Goal: Task Accomplishment & Management: Manage account settings

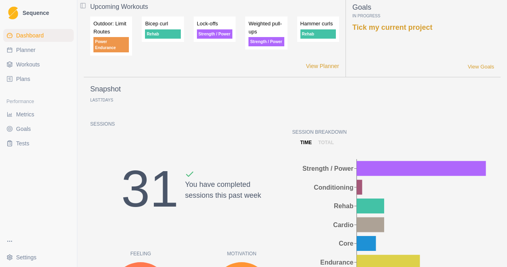
scroll to position [4, 0]
click at [26, 52] on span "Planner" at bounding box center [25, 50] width 19 height 8
select select "month"
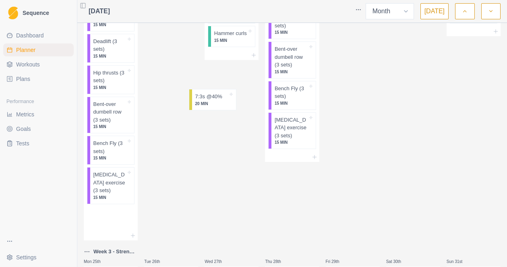
scroll to position [786, 0]
drag, startPoint x: 111, startPoint y: 227, endPoint x: 236, endPoint y: 79, distance: 193.1
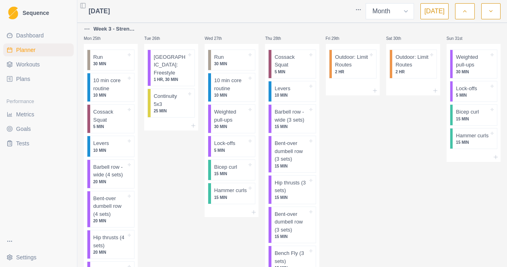
scroll to position [987, 0]
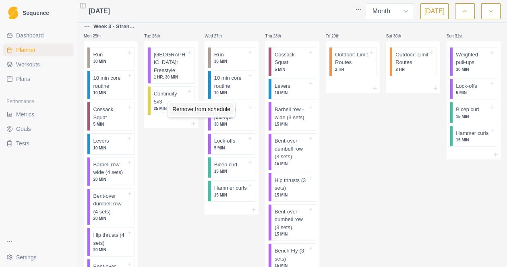
click at [187, 108] on div "Remove from schedule" at bounding box center [201, 109] width 64 height 13
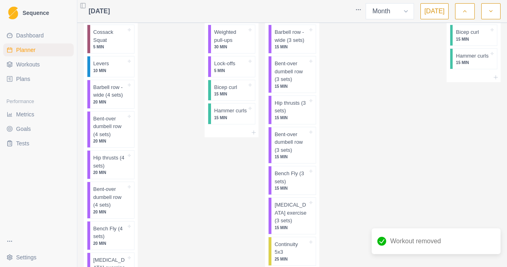
scroll to position [1130, 0]
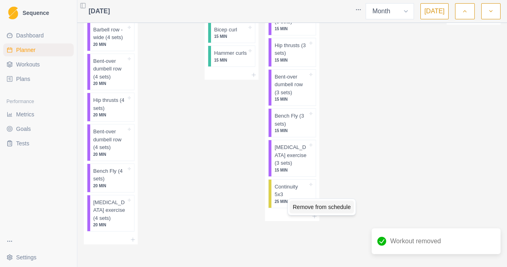
click at [305, 208] on div "Remove from schedule" at bounding box center [321, 206] width 64 height 13
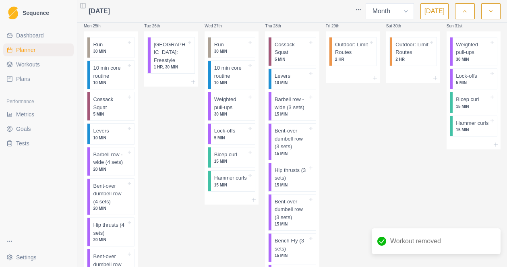
scroll to position [996, 0]
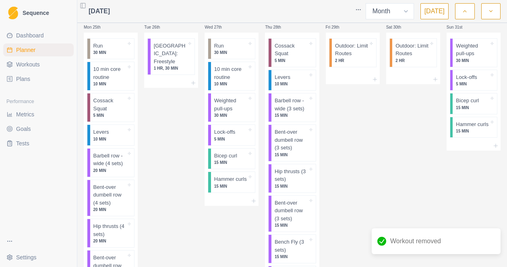
click at [490, 11] on polyline "button" at bounding box center [490, 11] width 3 height 2
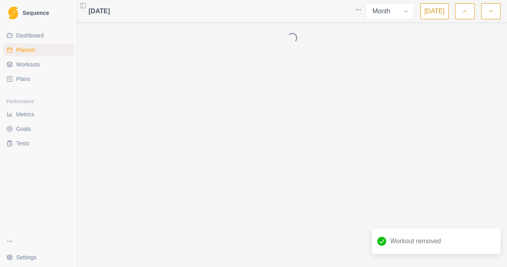
scroll to position [0, 0]
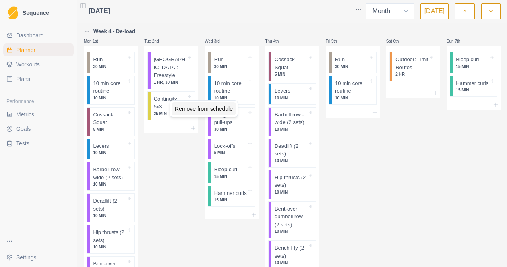
click at [192, 110] on div "Remove from schedule" at bounding box center [203, 108] width 64 height 13
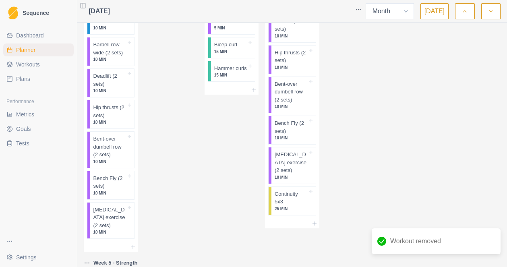
scroll to position [129, 0]
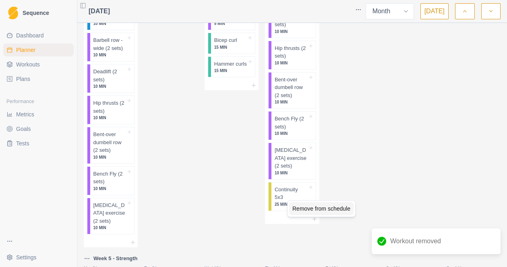
click at [309, 207] on div "Remove from schedule" at bounding box center [321, 208] width 64 height 13
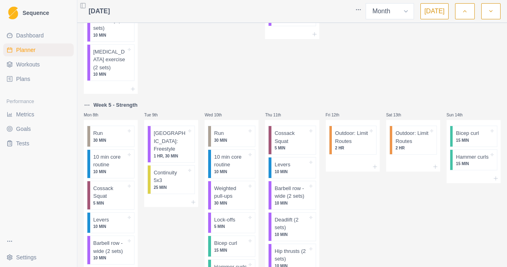
scroll to position [293, 0]
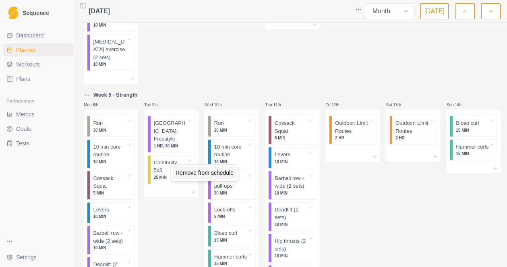
click at [189, 172] on div "Remove from schedule" at bounding box center [204, 172] width 64 height 13
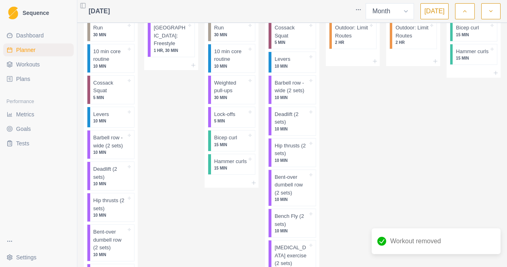
scroll to position [506, 0]
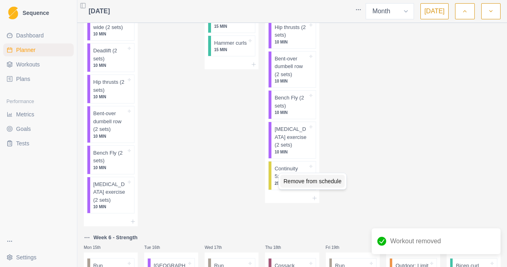
click at [298, 182] on div "Remove from schedule" at bounding box center [312, 181] width 64 height 13
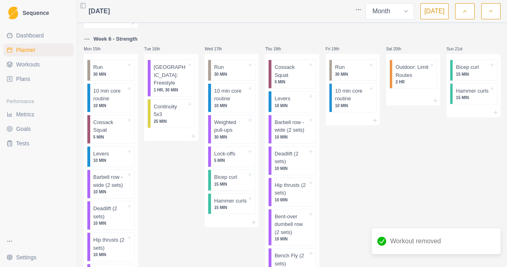
scroll to position [713, 0]
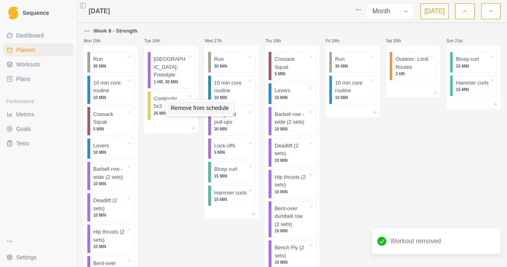
click at [181, 106] on div "Remove from schedule" at bounding box center [199, 107] width 64 height 13
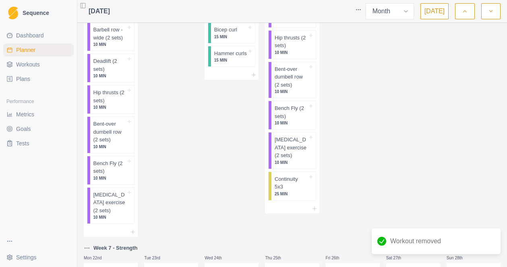
scroll to position [853, 0]
click at [313, 188] on div "Remove from schedule" at bounding box center [328, 187] width 64 height 13
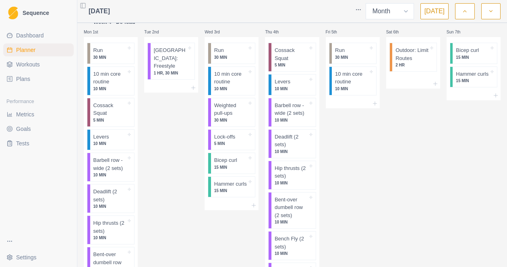
scroll to position [8, 0]
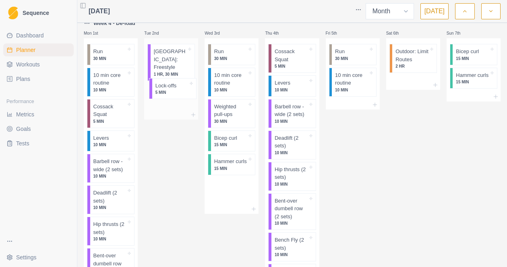
drag, startPoint x: 231, startPoint y: 141, endPoint x: 168, endPoint y: 89, distance: 81.7
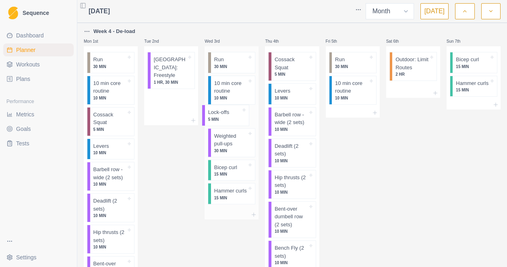
drag, startPoint x: 168, startPoint y: 95, endPoint x: 228, endPoint y: 116, distance: 63.7
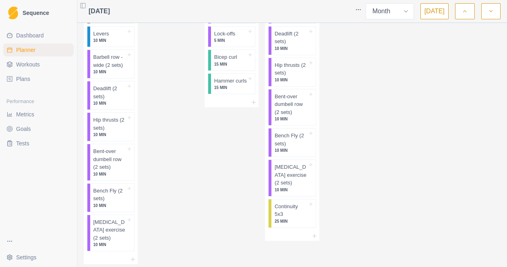
scroll to position [1557, 0]
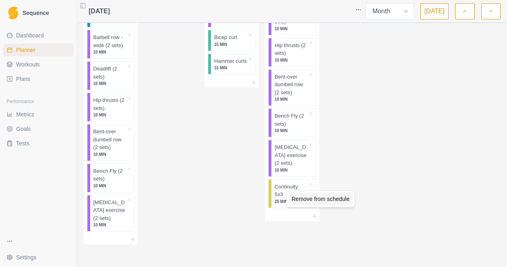
click at [309, 200] on div "Remove from schedule" at bounding box center [320, 198] width 64 height 13
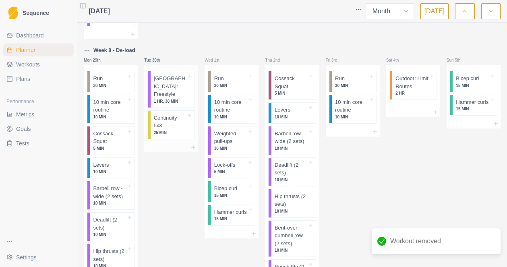
scroll to position [1399, 0]
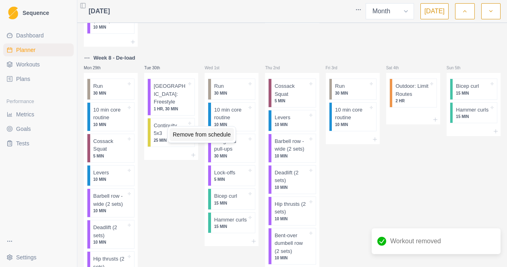
click at [182, 136] on div "Remove from schedule" at bounding box center [201, 134] width 64 height 13
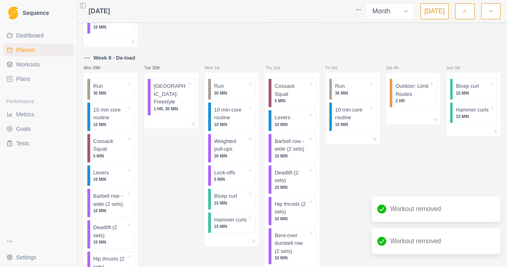
click at [489, 11] on icon "button" at bounding box center [491, 11] width 6 height 8
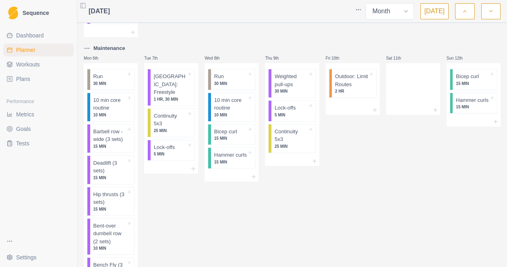
scroll to position [351, 0]
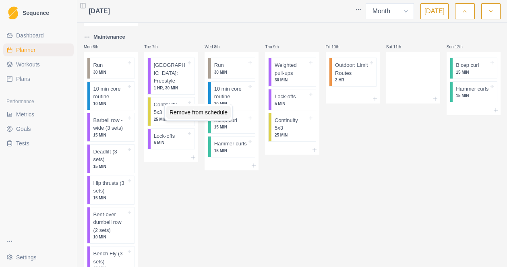
click at [180, 112] on div "Remove from schedule" at bounding box center [198, 112] width 64 height 13
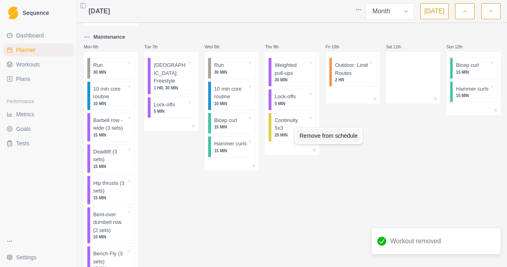
click at [320, 134] on div "Remove from schedule" at bounding box center [328, 135] width 64 height 13
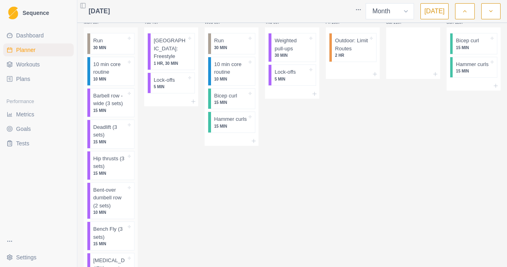
scroll to position [375, 0]
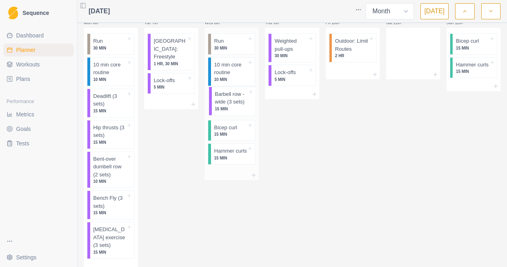
drag, startPoint x: 112, startPoint y: 105, endPoint x: 236, endPoint y: 103, distance: 124.0
click at [236, 103] on div "Week 8 - De-load Mon 29th Run 30 MIN 10 min core routine 10 MIN Cossack Squat 5…" at bounding box center [292, 95] width 417 height 887
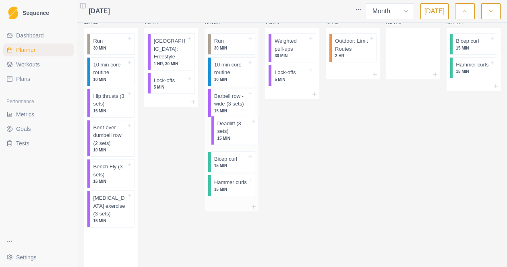
drag, startPoint x: 109, startPoint y: 109, endPoint x: 235, endPoint y: 138, distance: 128.9
click at [235, 138] on div "Week 8 - De-load Mon 29th Run 30 MIN 10 min core routine 10 MIN Cossack Squat 5…" at bounding box center [292, 79] width 417 height 855
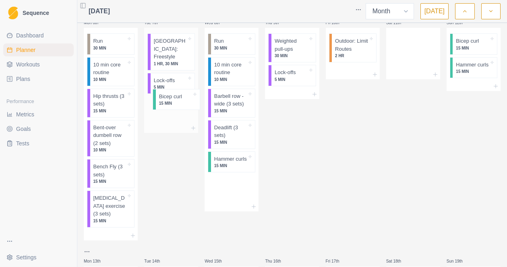
drag, startPoint x: 227, startPoint y: 163, endPoint x: 170, endPoint y: 101, distance: 84.9
click at [170, 101] on div "Week 8 - De-load Mon 29th Run 30 MIN 10 min core routine 10 MIN Cossack Squat 5…" at bounding box center [292, 63] width 417 height 822
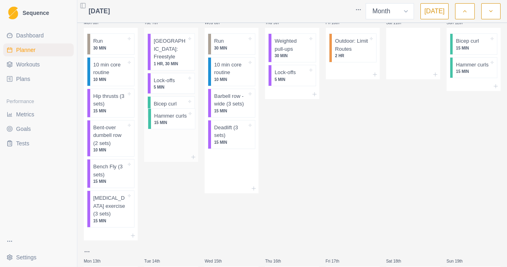
drag, startPoint x: 238, startPoint y: 165, endPoint x: 174, endPoint y: 121, distance: 77.7
click at [174, 121] on div "Week 8 - De-load Mon 29th Run 30 MIN 10 min core routine 10 MIN Cossack Squat 5…" at bounding box center [292, 63] width 417 height 822
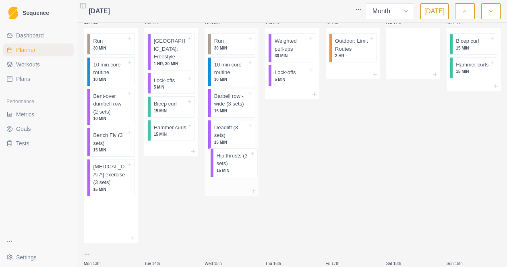
drag, startPoint x: 109, startPoint y: 104, endPoint x: 235, endPoint y: 166, distance: 139.9
click at [235, 166] on div "Week 8 - De-load Mon 29th Run 30 MIN 10 min core routine 10 MIN Cossack Squat 5…" at bounding box center [292, 64] width 417 height 824
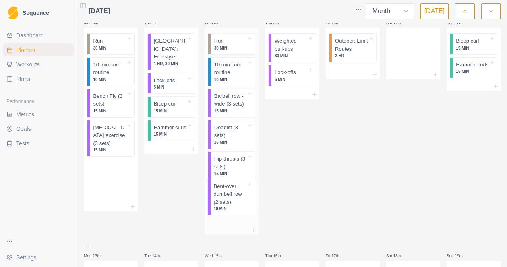
drag, startPoint x: 107, startPoint y: 114, endPoint x: 233, endPoint y: 209, distance: 157.6
click at [233, 209] on div "Week 8 - De-load Mon 29th Run 30 MIN 10 min core routine 10 MIN Cossack Squat 5…" at bounding box center [292, 60] width 417 height 816
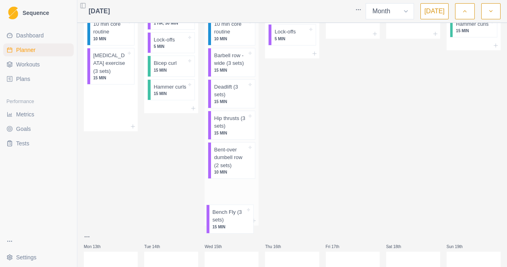
scroll to position [419, 0]
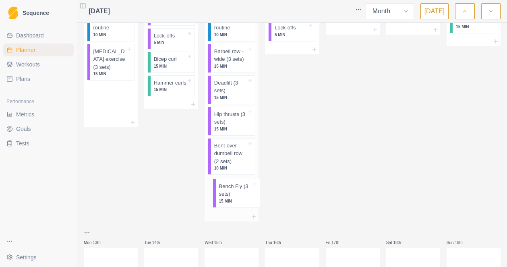
drag, startPoint x: 112, startPoint y: 109, endPoint x: 242, endPoint y: 204, distance: 160.5
click at [242, 204] on div "Week 8 - De-load Mon 29th Run 30 MIN 10 min core routine 10 MIN Cossack Squat 5…" at bounding box center [292, 30] width 417 height 847
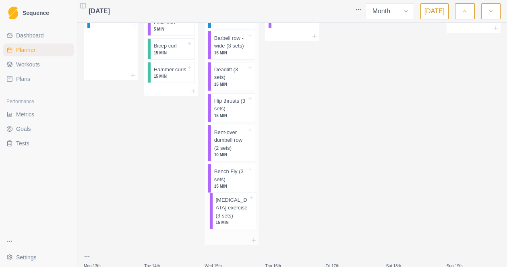
drag, startPoint x: 117, startPoint y: 66, endPoint x: 241, endPoint y: 219, distance: 197.2
click at [241, 219] on div "Week 8 - De-load Mon 29th Run 30 MIN 10 min core routine 10 MIN Cossack Squat 5…" at bounding box center [292, 36] width 417 height 884
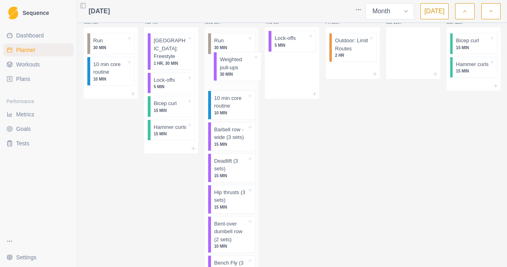
scroll to position [374, 0]
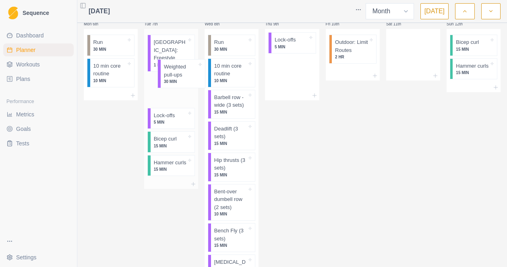
drag, startPoint x: 293, startPoint y: 46, endPoint x: 174, endPoint y: 79, distance: 123.5
click at [174, 79] on div "Week 8 - De-load Mon 29th Run 30 MIN 10 min core routine 10 MIN Cossack Squat 5…" at bounding box center [292, 95] width 417 height 884
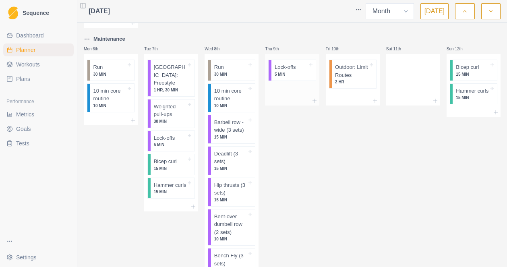
scroll to position [348, 0]
click at [132, 122] on icon at bounding box center [133, 121] width 6 height 6
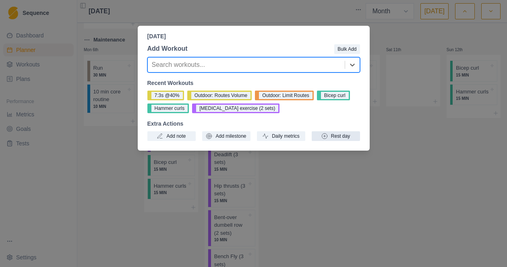
click at [331, 136] on button "Rest day" at bounding box center [336, 136] width 48 height 10
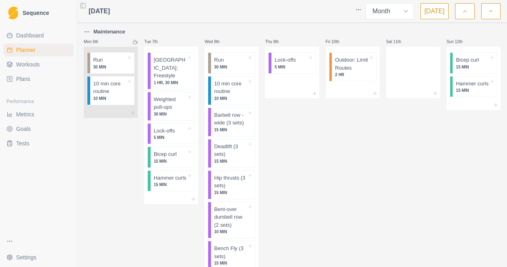
scroll to position [355, 0]
click at [293, 86] on div at bounding box center [292, 84] width 54 height 12
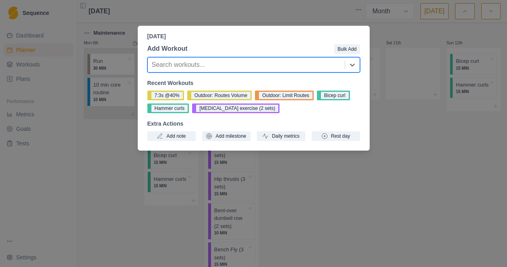
click at [347, 189] on div "[DATE] Add Workout Bulk Add option , selected. Select is focused ,type to refin…" at bounding box center [253, 133] width 507 height 267
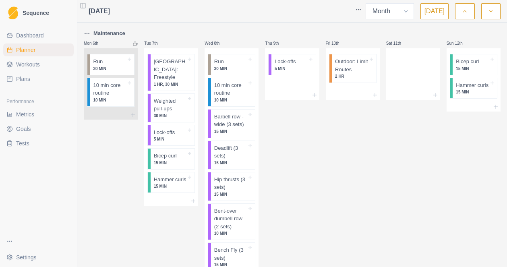
scroll to position [351, 0]
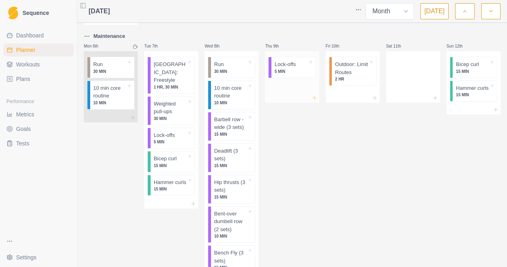
click at [314, 98] on icon at bounding box center [314, 98] width 6 height 6
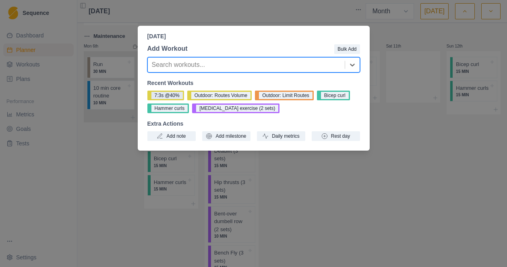
click at [171, 95] on button "7:3s @40%" at bounding box center [165, 96] width 37 height 10
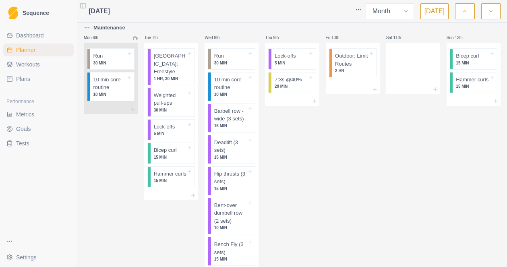
scroll to position [360, 0]
click at [436, 89] on icon at bounding box center [435, 89] width 6 height 6
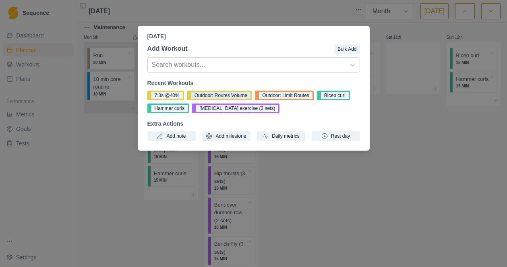
click at [245, 96] on button "Outdoor: Routes Volume" at bounding box center [219, 96] width 64 height 10
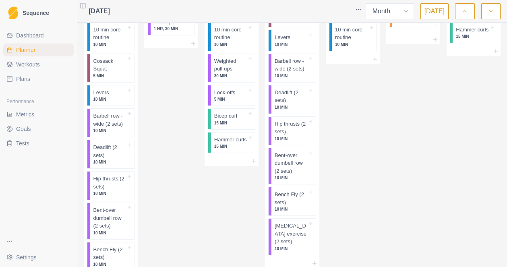
scroll to position [0, 0]
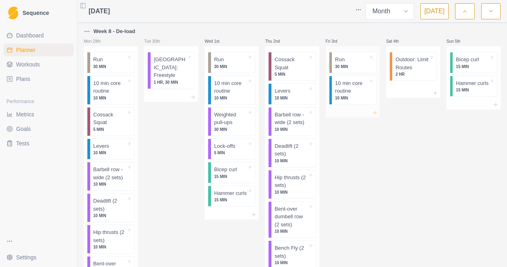
click at [375, 112] on icon at bounding box center [375, 112] width 6 height 6
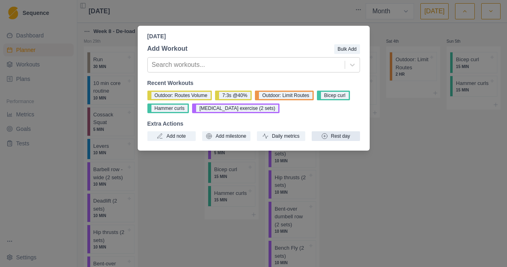
click at [331, 136] on button "Rest day" at bounding box center [336, 136] width 48 height 10
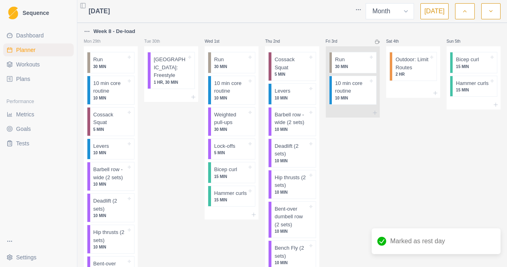
click at [465, 12] on icon "button" at bounding box center [465, 11] width 6 height 8
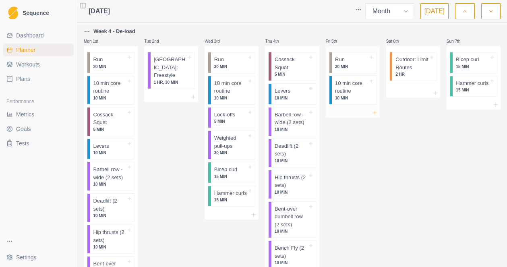
click at [375, 112] on icon at bounding box center [375, 112] width 6 height 6
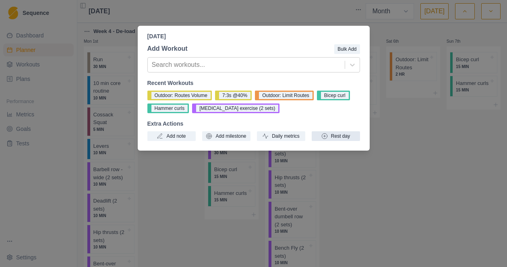
click at [335, 133] on button "Rest day" at bounding box center [336, 136] width 48 height 10
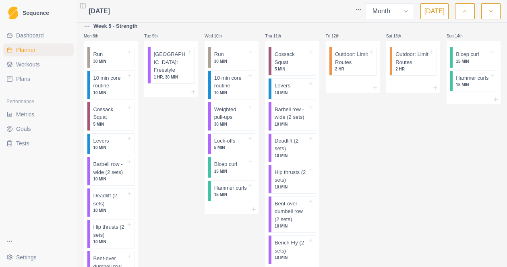
scroll to position [362, 0]
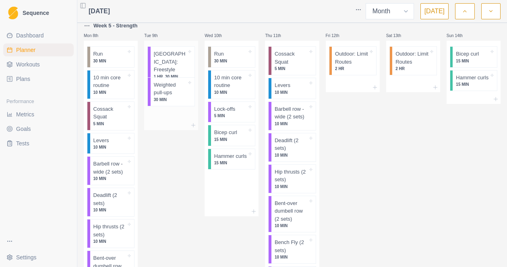
drag, startPoint x: 231, startPoint y: 116, endPoint x: 168, endPoint y: 91, distance: 68.2
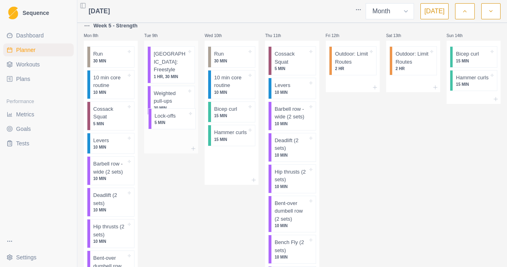
drag, startPoint x: 233, startPoint y: 114, endPoint x: 171, endPoint y: 121, distance: 62.4
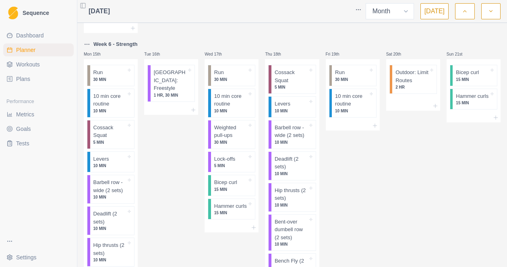
scroll to position [702, 0]
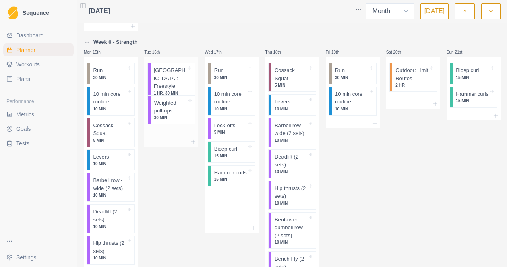
drag, startPoint x: 235, startPoint y: 137, endPoint x: 171, endPoint y: 115, distance: 67.1
click at [171, 115] on div "Week 4 - De-load Mon 1st Run 30 MIN 10 min core routine 10 MIN Cossack Squat 5 …" at bounding box center [292, 212] width 417 height 1775
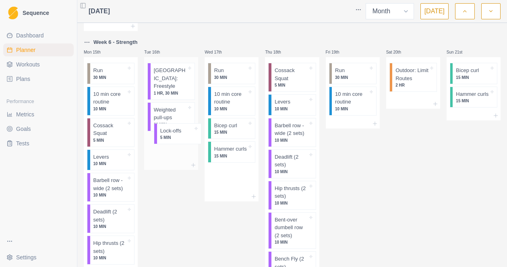
drag, startPoint x: 236, startPoint y: 128, endPoint x: 178, endPoint y: 133, distance: 59.0
click at [178, 133] on div "Week 4 - De-load Mon 1st Run 30 MIN 10 min core routine 10 MIN Cossack Squat 5 …" at bounding box center [292, 212] width 417 height 1775
click at [254, 171] on line at bounding box center [254, 171] width 4 height 0
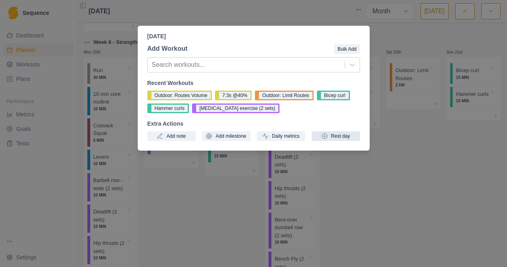
click at [339, 138] on button "Rest day" at bounding box center [336, 136] width 48 height 10
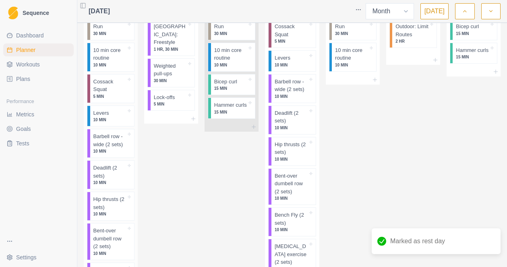
scroll to position [746, 0]
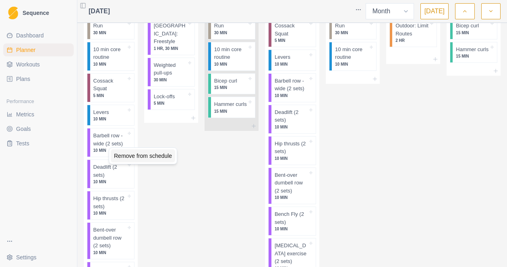
click at [131, 155] on div "Remove from schedule" at bounding box center [143, 155] width 64 height 13
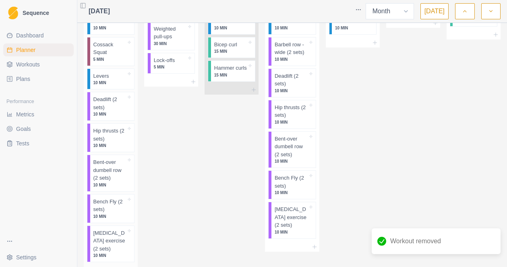
scroll to position [805, 0]
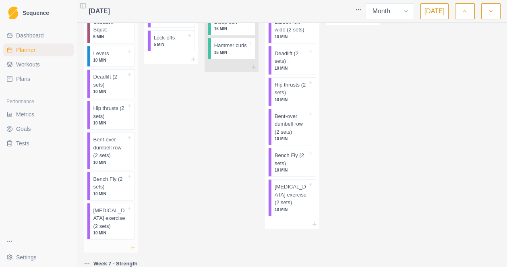
click at [132, 248] on icon at bounding box center [133, 247] width 6 height 6
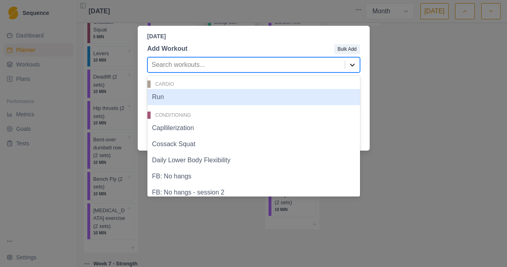
click at [351, 64] on icon at bounding box center [352, 65] width 5 height 3
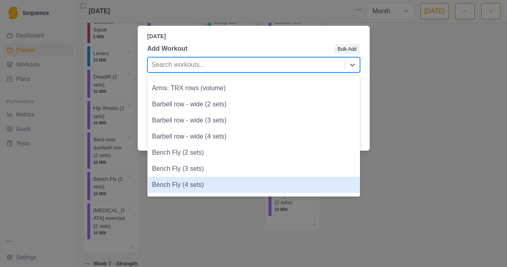
scroll to position [751, 0]
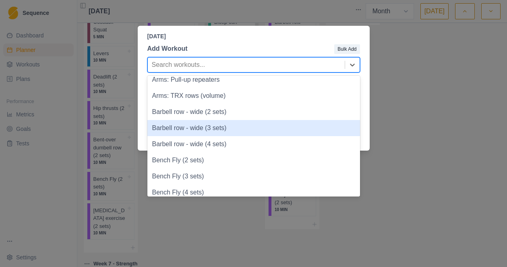
click at [210, 130] on div "Barbell row - wide (3 sets)" at bounding box center [253, 128] width 213 height 16
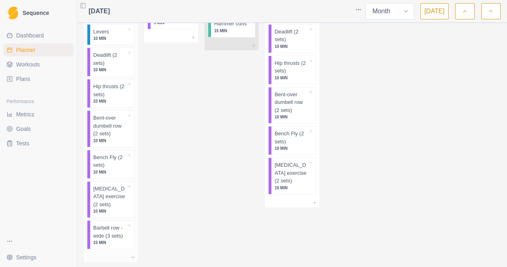
scroll to position [841, 0]
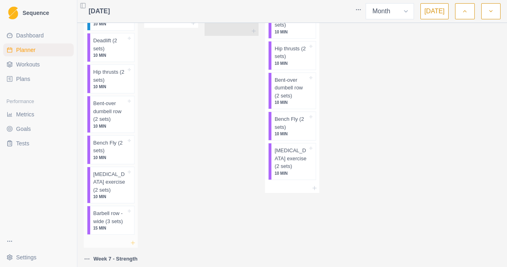
click at [133, 242] on icon at bounding box center [133, 243] width 6 height 6
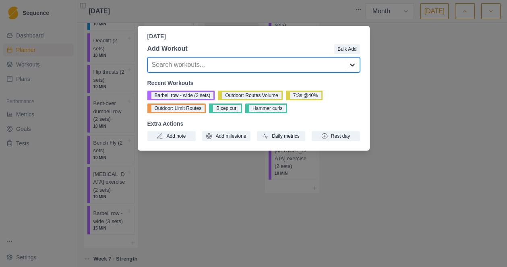
click at [353, 66] on icon at bounding box center [352, 65] width 5 height 3
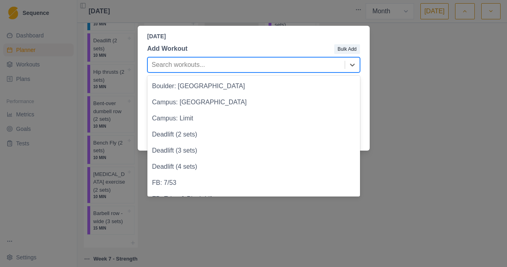
scroll to position [965, 0]
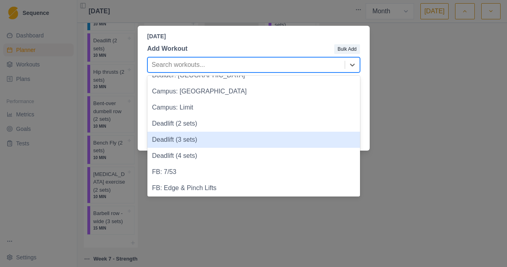
click at [200, 142] on div "Deadlift (3 sets)" at bounding box center [253, 140] width 213 height 16
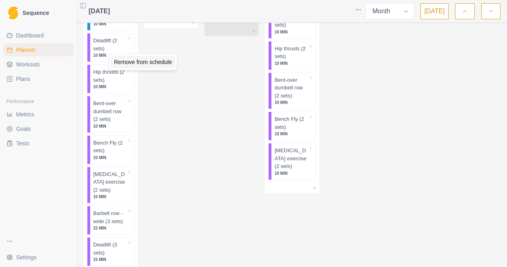
click at [130, 64] on div "Remove from schedule" at bounding box center [143, 62] width 64 height 13
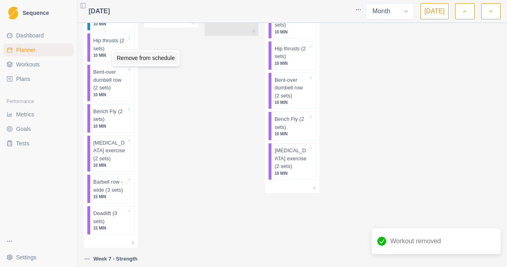
click at [134, 58] on div "Remove from schedule" at bounding box center [146, 58] width 64 height 13
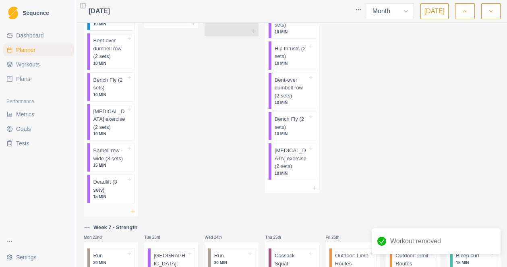
click at [134, 211] on icon at bounding box center [133, 211] width 6 height 6
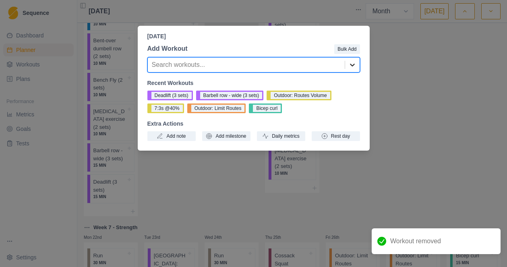
click at [350, 68] on icon at bounding box center [352, 65] width 8 height 8
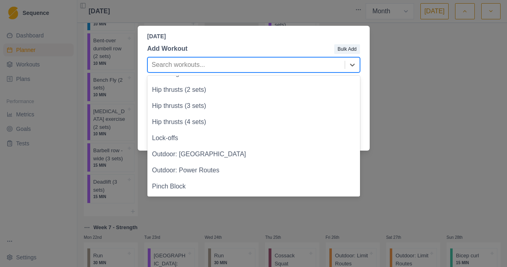
scroll to position [1101, 0]
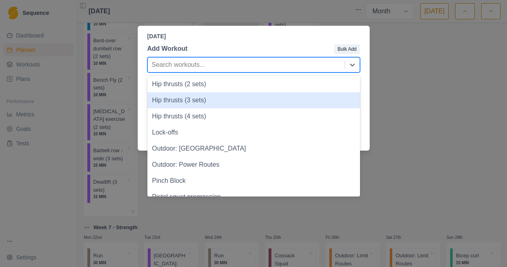
click at [221, 101] on div "Hip thrusts (3 sets)" at bounding box center [253, 100] width 213 height 16
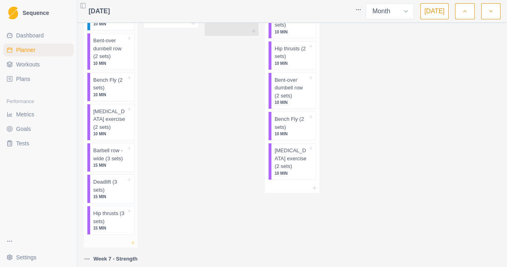
click at [133, 244] on icon at bounding box center [133, 243] width 6 height 6
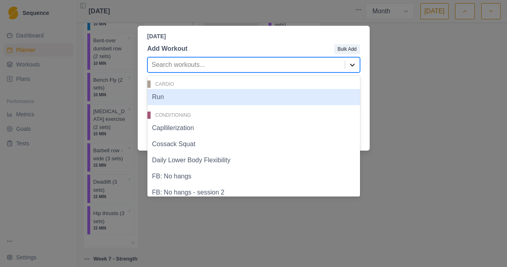
click at [351, 66] on icon at bounding box center [352, 65] width 8 height 8
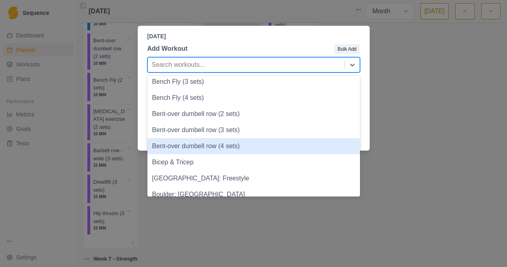
scroll to position [848, 0]
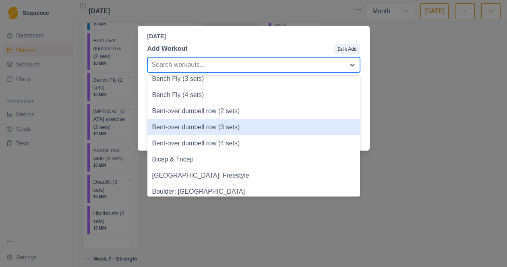
click at [278, 129] on div "Bent-over dumbell row (3 sets)" at bounding box center [253, 127] width 213 height 16
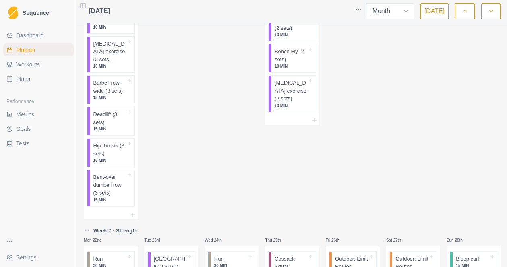
scroll to position [914, 0]
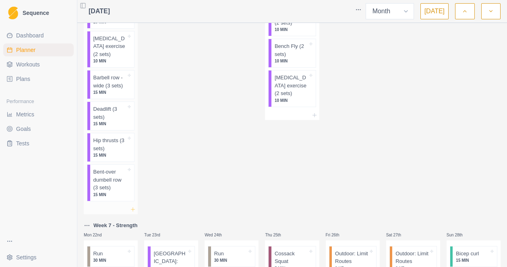
click at [134, 209] on icon at bounding box center [133, 209] width 6 height 6
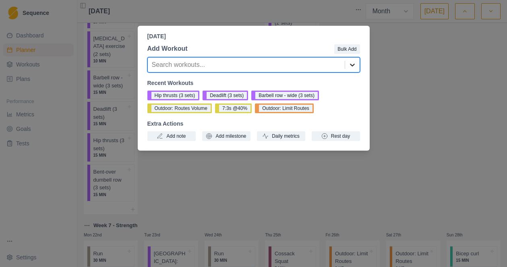
click at [353, 68] on icon at bounding box center [352, 65] width 8 height 8
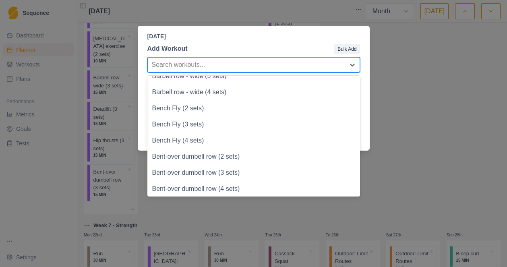
scroll to position [807, 0]
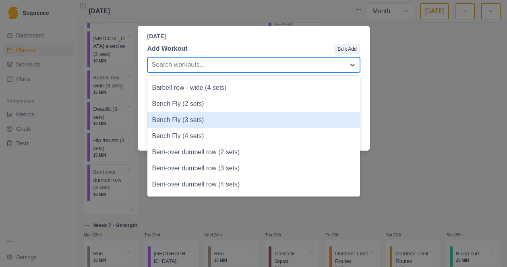
click at [210, 118] on div "Bench Fly (3 sets)" at bounding box center [253, 120] width 213 height 16
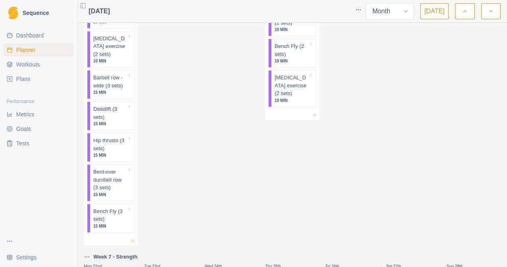
click at [134, 242] on icon at bounding box center [133, 241] width 6 height 6
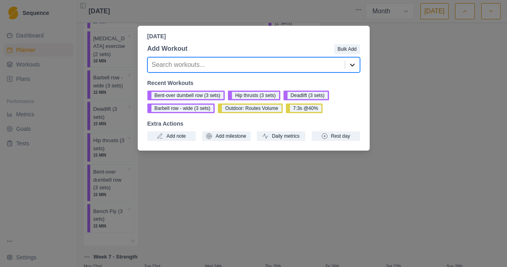
click at [353, 66] on icon at bounding box center [352, 65] width 8 height 8
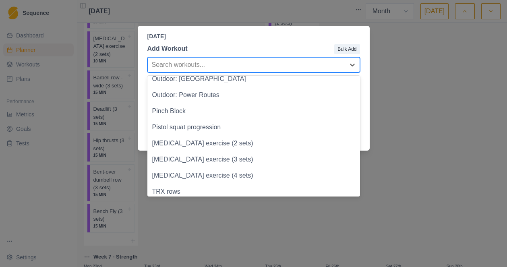
scroll to position [1211, 0]
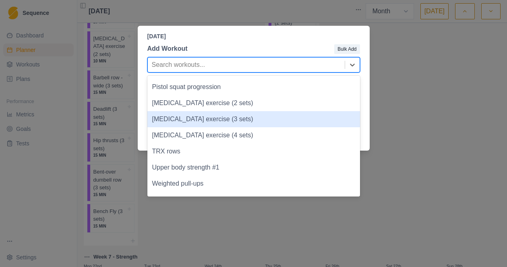
click at [229, 119] on div "[MEDICAL_DATA] exercise (3 sets)" at bounding box center [253, 119] width 213 height 16
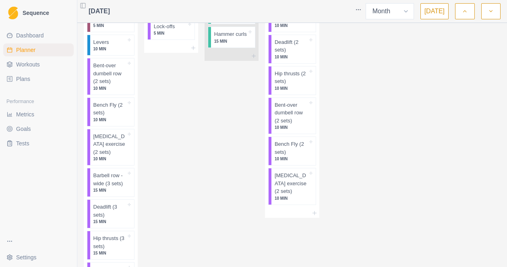
scroll to position [812, 0]
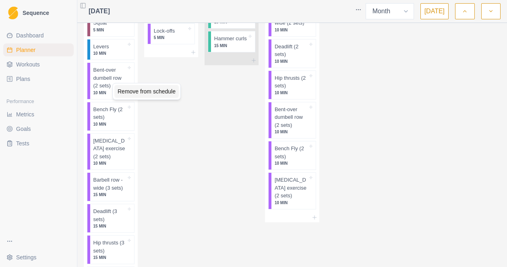
click at [130, 91] on div "Remove from schedule" at bounding box center [146, 91] width 64 height 13
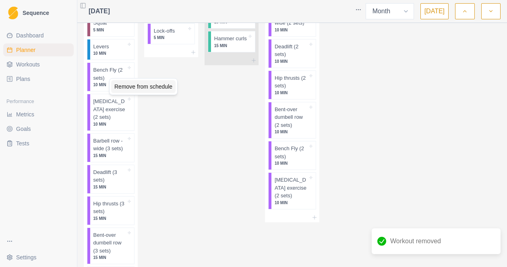
click at [140, 85] on div "Remove from schedule" at bounding box center [143, 86] width 64 height 13
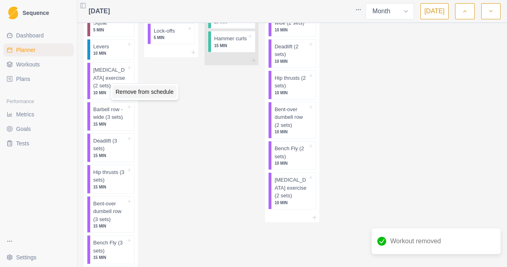
click at [145, 93] on div "Remove from schedule" at bounding box center [144, 91] width 64 height 13
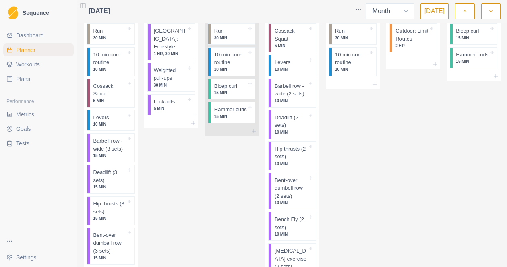
scroll to position [733, 0]
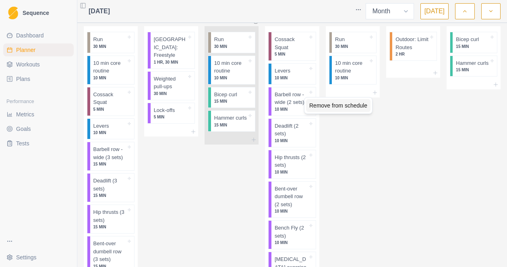
click at [322, 105] on div "Remove from schedule" at bounding box center [338, 105] width 64 height 13
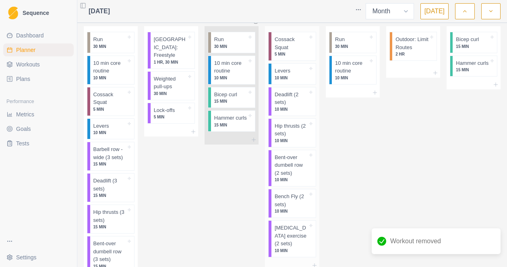
click at [304, 139] on p "10 MIN" at bounding box center [291, 141] width 33 height 6
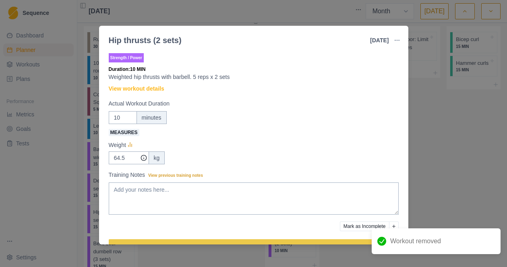
click at [438, 174] on div "Hip thrusts (2 sets) [DATE] Link To Goal View Workout Metrics Edit Original Wor…" at bounding box center [253, 133] width 507 height 267
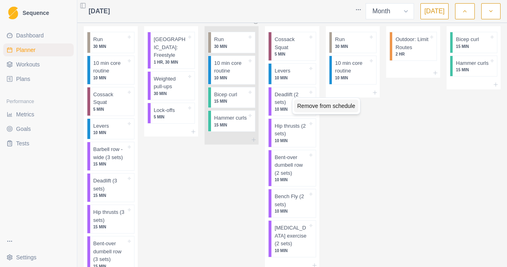
click at [310, 107] on div "Remove from schedule" at bounding box center [326, 105] width 64 height 13
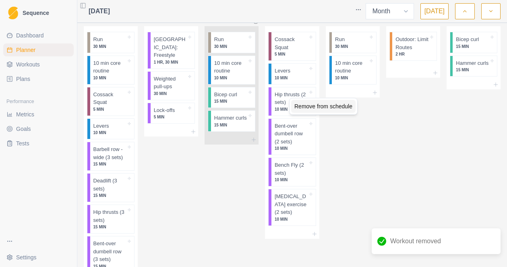
click at [313, 107] on div "Remove from schedule" at bounding box center [323, 106] width 64 height 13
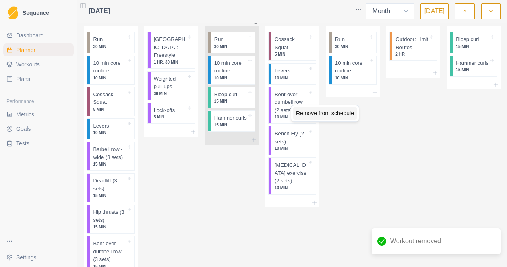
click at [312, 114] on div "Remove from schedule" at bounding box center [325, 113] width 64 height 13
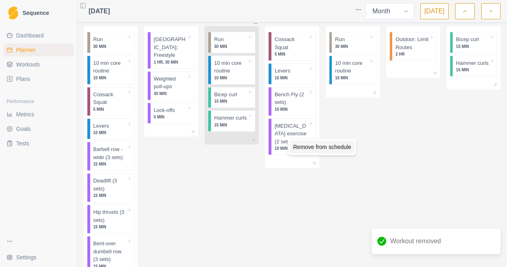
click at [305, 147] on div "Remove from schedule" at bounding box center [322, 146] width 64 height 13
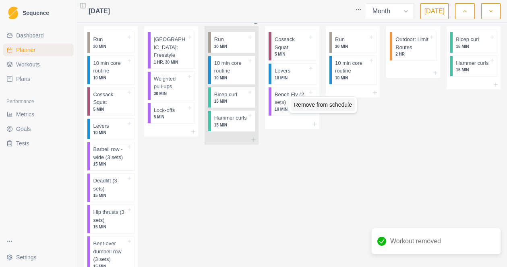
click at [310, 106] on div "Remove from schedule" at bounding box center [323, 104] width 64 height 13
click at [315, 93] on icon at bounding box center [314, 92] width 6 height 6
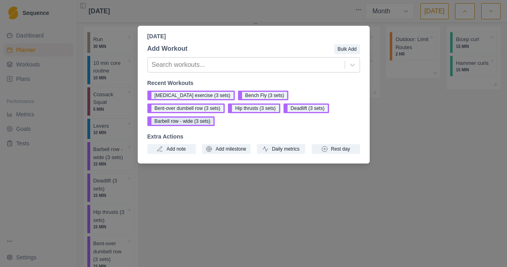
click at [193, 124] on button "Barbell row - wide (3 sets)" at bounding box center [181, 121] width 68 height 10
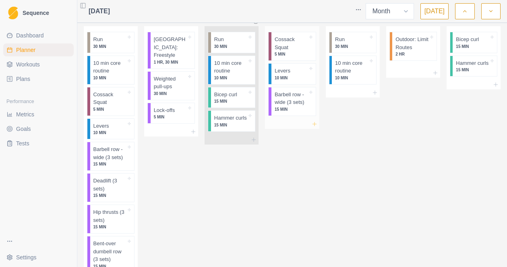
click at [314, 124] on icon at bounding box center [314, 124] width 6 height 6
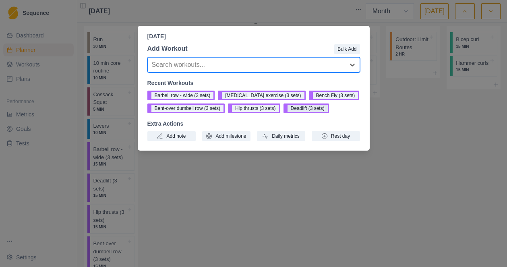
click at [306, 109] on button "Deadlift (3 sets)" at bounding box center [305, 108] width 45 height 10
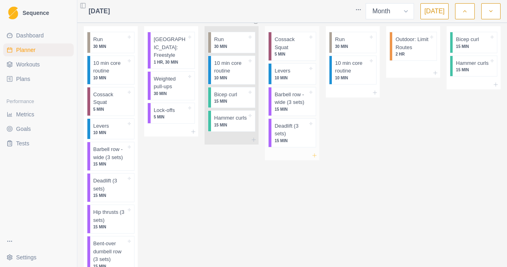
click at [315, 155] on icon at bounding box center [314, 155] width 6 height 6
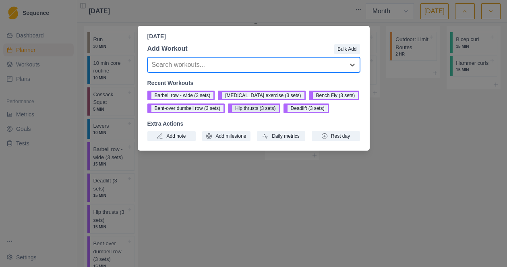
click at [254, 111] on button "Hip thrusts (3 sets)" at bounding box center [254, 108] width 52 height 10
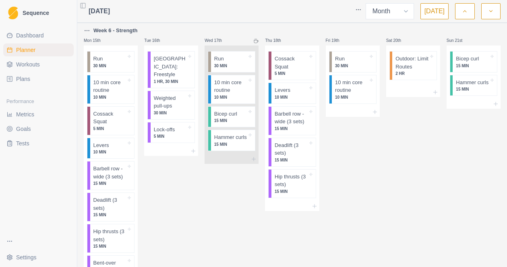
scroll to position [715, 0]
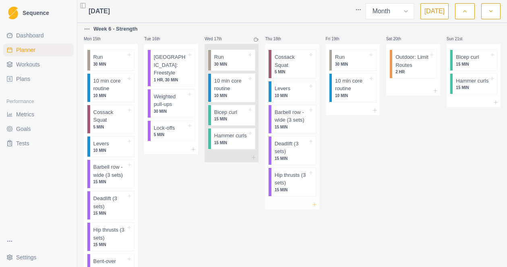
click at [316, 204] on icon at bounding box center [314, 204] width 6 height 6
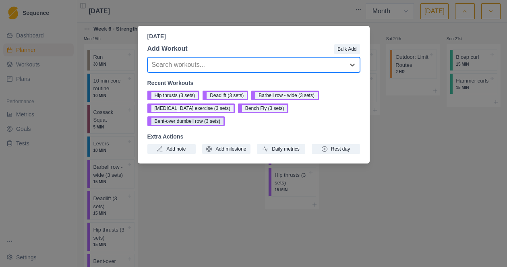
click at [210, 122] on button "Bent-over dumbell row (3 sets)" at bounding box center [185, 121] width 77 height 10
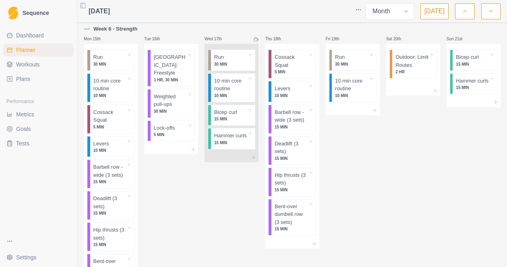
scroll to position [772, 0]
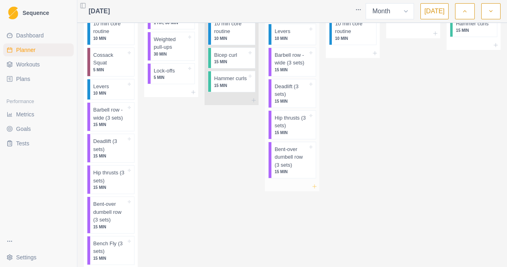
click at [315, 186] on line at bounding box center [314, 186] width 4 height 0
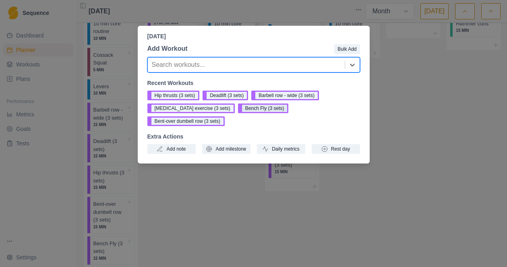
click at [248, 107] on button "Bench Fly (3 sets)" at bounding box center [263, 108] width 51 height 10
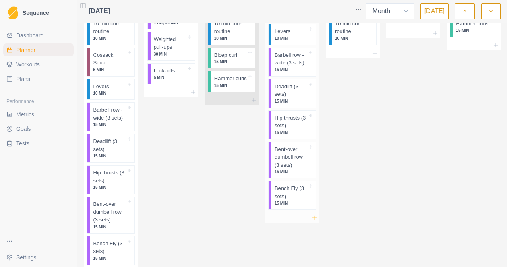
click at [315, 219] on icon at bounding box center [314, 218] width 6 height 6
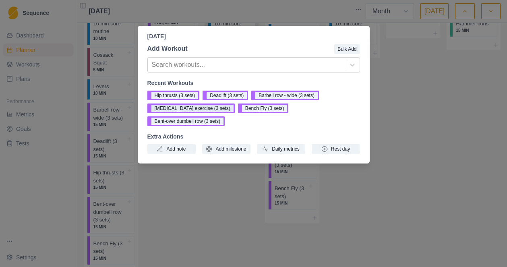
click at [194, 109] on button "[MEDICAL_DATA] exercise (3 sets)" at bounding box center [190, 108] width 87 height 10
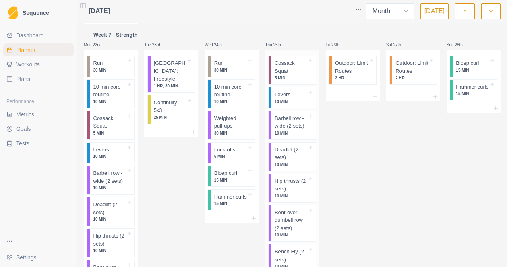
scroll to position [1067, 0]
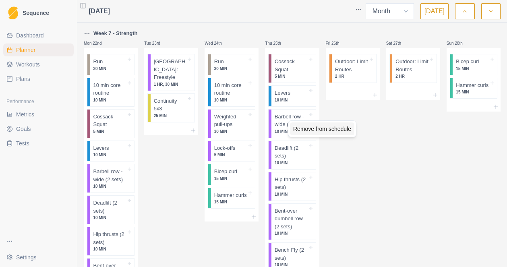
click at [306, 129] on div "Remove from schedule" at bounding box center [322, 128] width 64 height 13
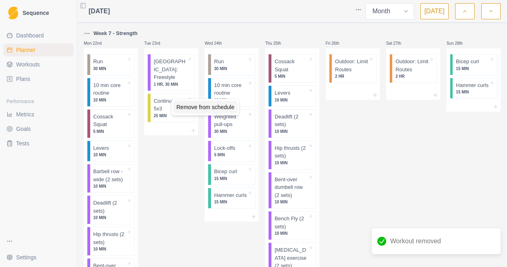
click at [189, 107] on div "Remove from schedule" at bounding box center [205, 107] width 64 height 13
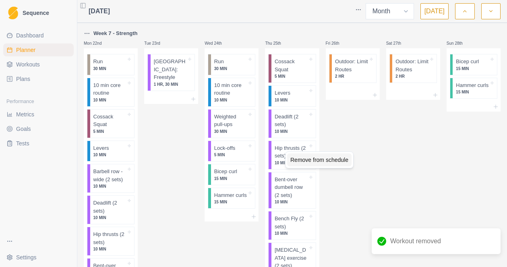
click at [309, 160] on div "Remove from schedule" at bounding box center [319, 159] width 64 height 13
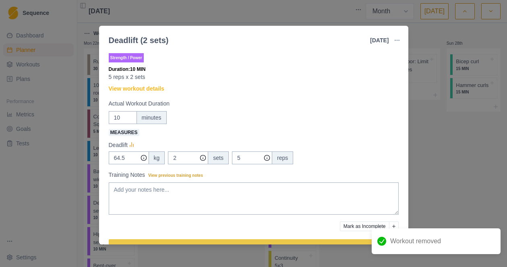
click at [420, 138] on div "Deadlift (2 sets) [DATE] Link To Goal View Workout Metrics Edit Original Workou…" at bounding box center [253, 133] width 507 height 267
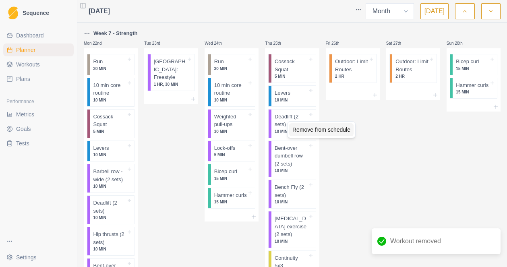
click at [305, 129] on div "Remove from schedule" at bounding box center [321, 129] width 64 height 13
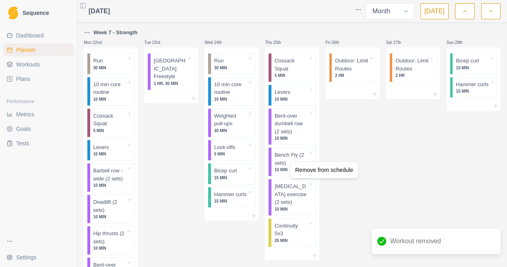
scroll to position [1067, 0]
click at [313, 169] on div "Remove from schedule" at bounding box center [324, 169] width 64 height 13
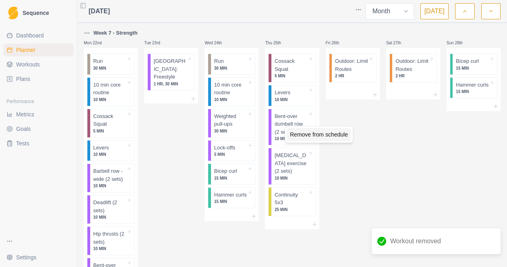
click at [306, 134] on div "Remove from schedule" at bounding box center [319, 134] width 64 height 13
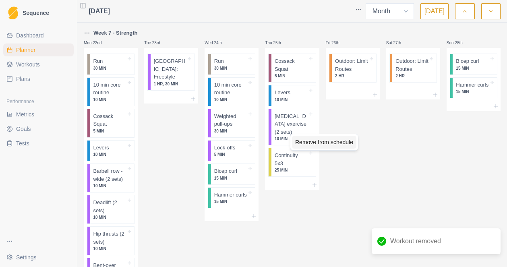
click at [312, 143] on div "Remove from schedule" at bounding box center [324, 142] width 64 height 13
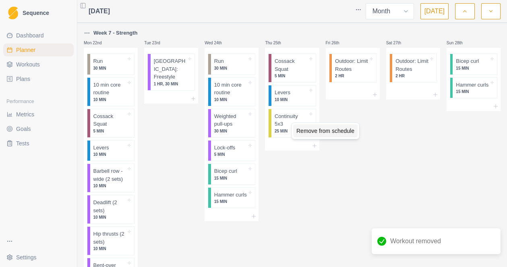
click at [312, 134] on div "Remove from schedule" at bounding box center [325, 130] width 64 height 13
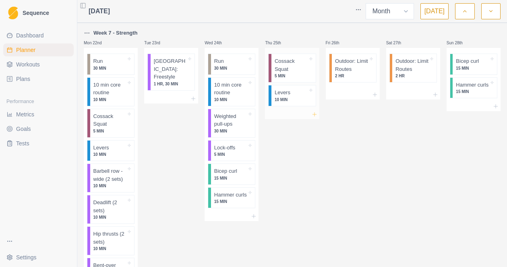
click at [315, 114] on icon at bounding box center [314, 114] width 6 height 6
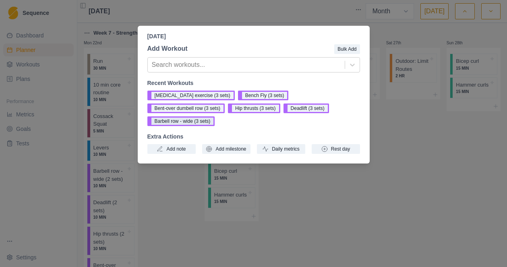
click at [190, 121] on button "Barbell row - wide (3 sets)" at bounding box center [181, 121] width 68 height 10
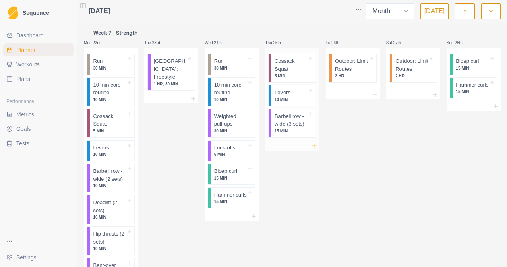
click at [316, 147] on icon at bounding box center [314, 146] width 6 height 6
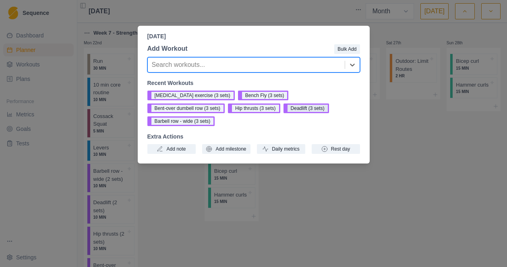
click at [324, 109] on button "Deadlift (3 sets)" at bounding box center [305, 108] width 45 height 10
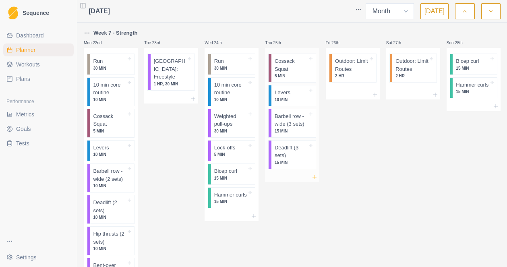
click at [315, 177] on line at bounding box center [314, 177] width 4 height 0
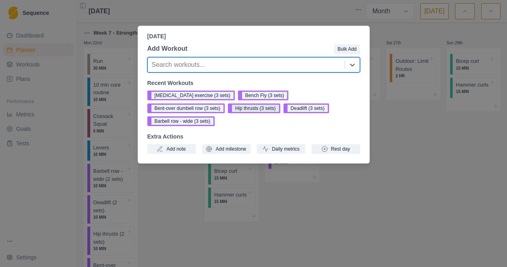
click at [249, 108] on button "Hip thrusts (3 sets)" at bounding box center [254, 108] width 52 height 10
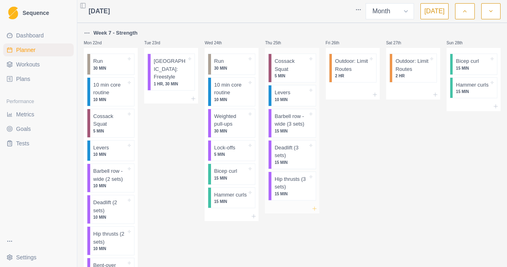
click at [314, 210] on icon at bounding box center [314, 208] width 6 height 6
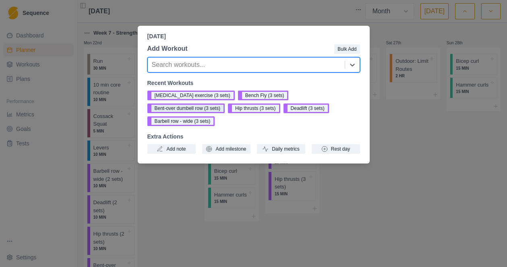
click at [198, 108] on button "Bent-over dumbell row (3 sets)" at bounding box center [185, 108] width 77 height 10
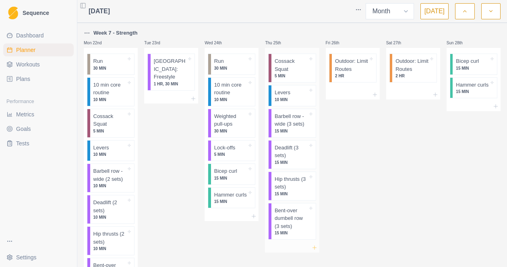
click at [314, 249] on icon at bounding box center [314, 247] width 6 height 6
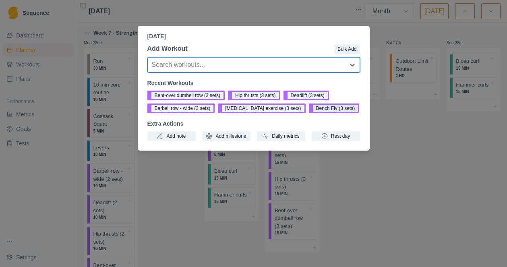
click at [334, 109] on button "Bench Fly (3 sets)" at bounding box center [334, 108] width 51 height 10
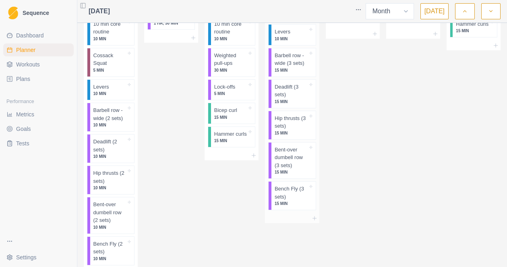
scroll to position [1130, 0]
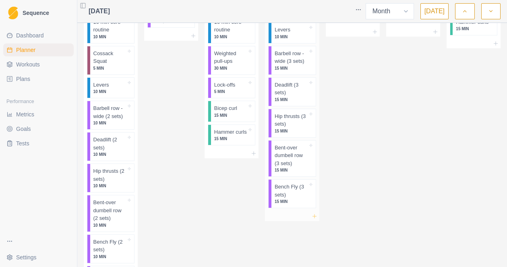
click at [314, 218] on icon at bounding box center [314, 216] width 6 height 6
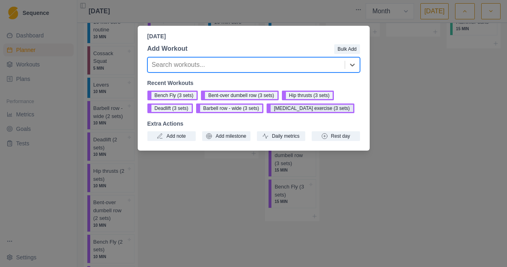
click at [301, 109] on button "[MEDICAL_DATA] exercise (3 sets)" at bounding box center [309, 108] width 87 height 10
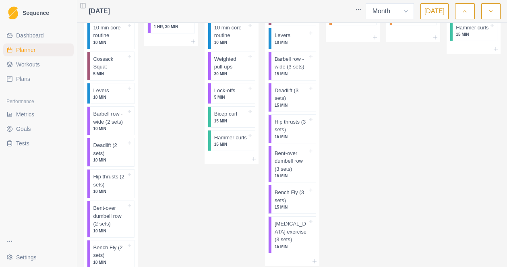
scroll to position [1113, 0]
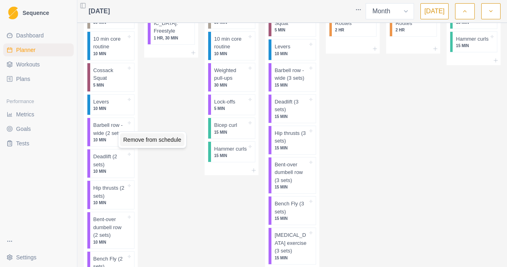
click at [135, 138] on div "Remove from schedule" at bounding box center [152, 139] width 64 height 13
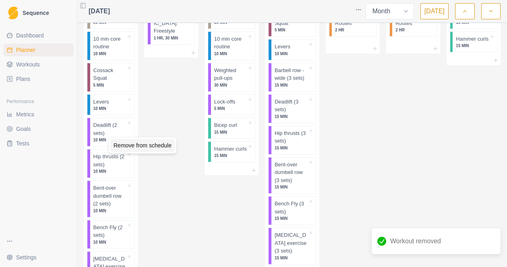
click at [130, 145] on div "Remove from schedule" at bounding box center [142, 145] width 64 height 13
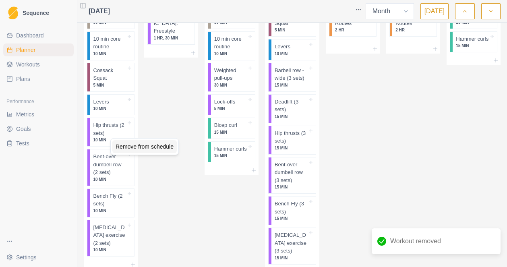
click at [133, 148] on div "Remove from schedule" at bounding box center [144, 146] width 64 height 13
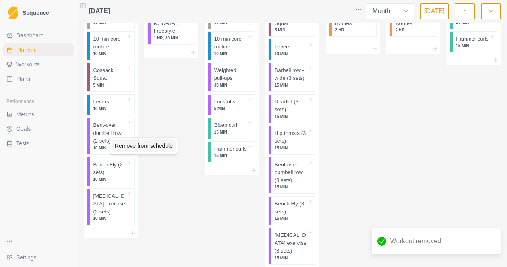
click at [122, 145] on div "Remove from schedule" at bounding box center [144, 145] width 64 height 13
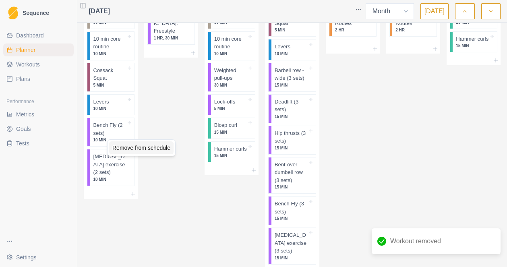
click at [123, 147] on div "Remove from schedule" at bounding box center [141, 147] width 64 height 13
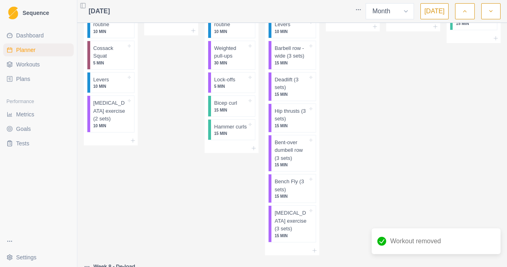
scroll to position [1138, 0]
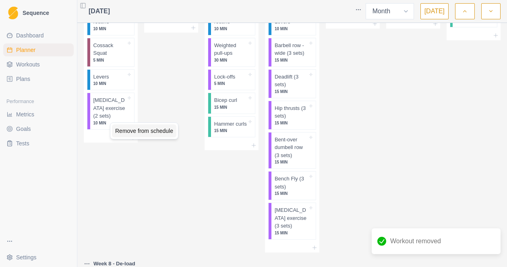
click at [126, 131] on div "Remove from schedule" at bounding box center [144, 130] width 64 height 13
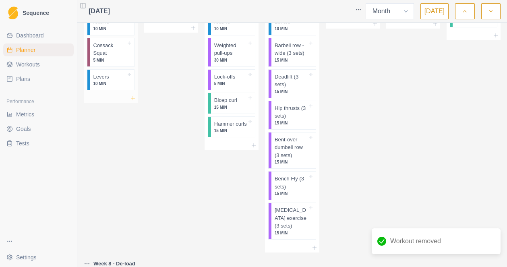
click at [133, 99] on icon at bounding box center [133, 98] width 6 height 6
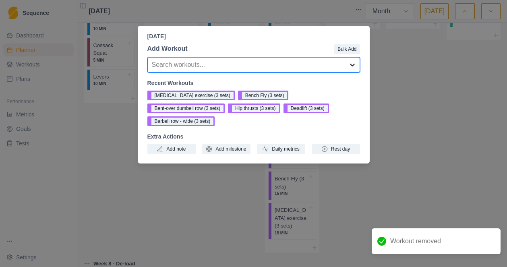
click at [352, 66] on icon at bounding box center [352, 65] width 5 height 3
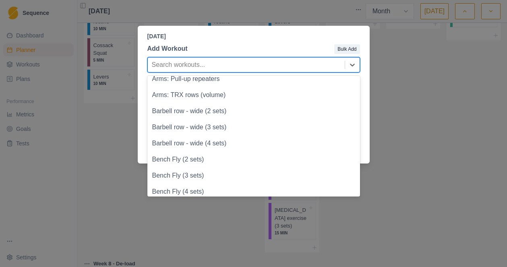
scroll to position [743, 0]
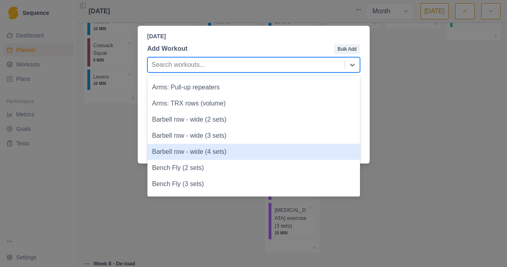
click at [212, 154] on div "Barbell row - wide (4 sets)" at bounding box center [253, 152] width 213 height 16
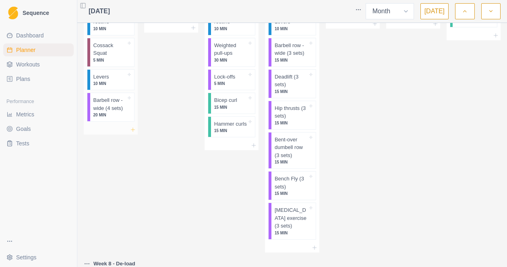
click at [132, 131] on icon at bounding box center [133, 129] width 6 height 6
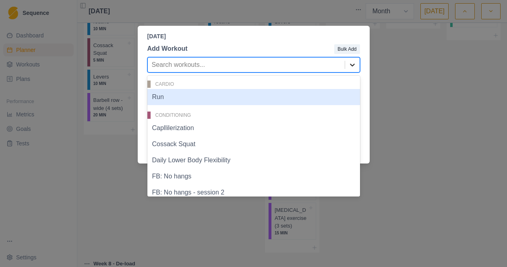
click at [352, 66] on icon at bounding box center [352, 65] width 5 height 3
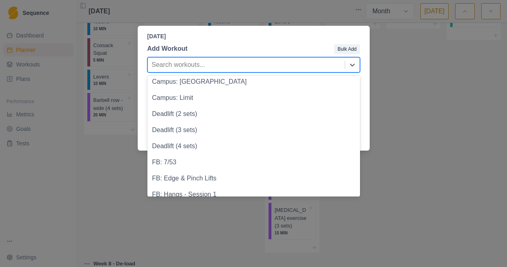
scroll to position [975, 0]
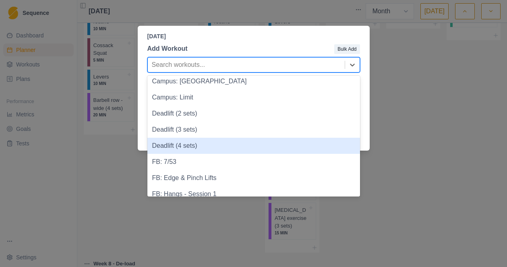
click at [194, 145] on div "Deadlift (4 sets)" at bounding box center [253, 146] width 213 height 16
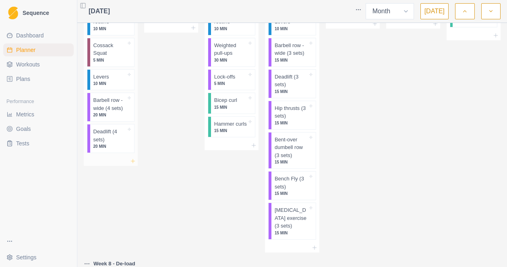
click at [133, 162] on icon at bounding box center [133, 161] width 6 height 6
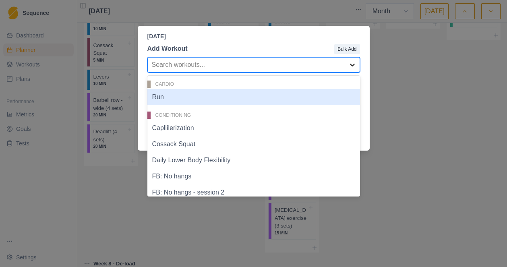
click at [353, 66] on icon at bounding box center [352, 65] width 8 height 8
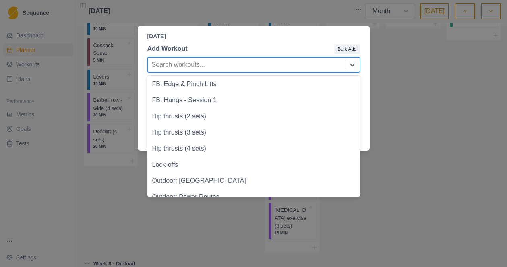
scroll to position [1070, 0]
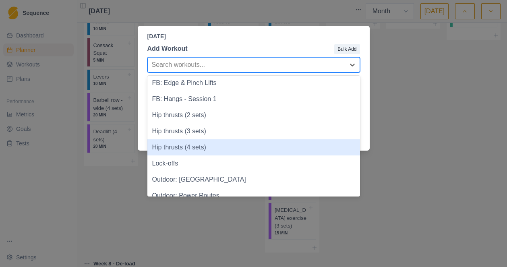
click at [228, 146] on div "Hip thrusts (4 sets)" at bounding box center [253, 147] width 213 height 16
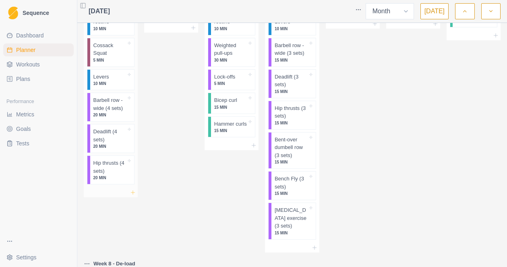
click at [134, 194] on icon at bounding box center [133, 192] width 6 height 6
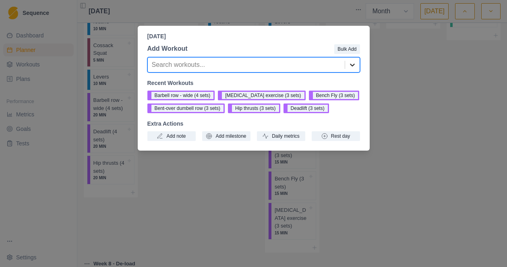
click at [352, 66] on icon at bounding box center [352, 65] width 5 height 3
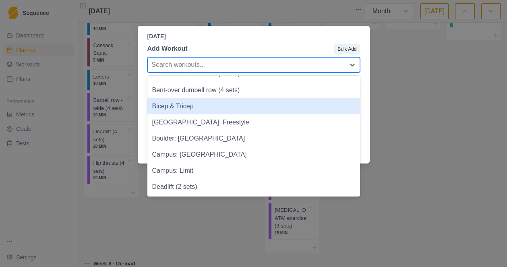
scroll to position [902, 0]
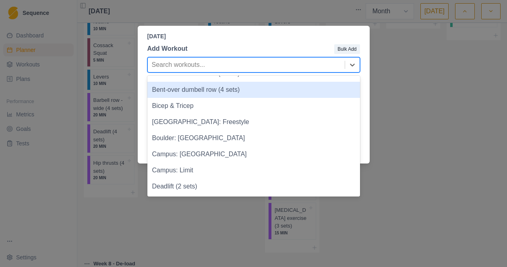
click at [237, 91] on div "Bent-over dumbell row (4 sets)" at bounding box center [253, 90] width 213 height 16
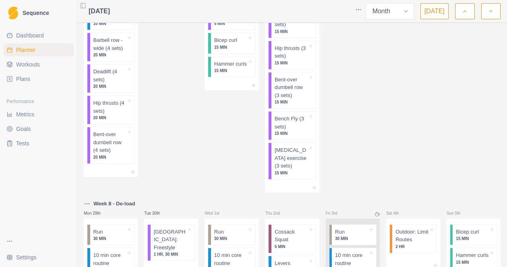
scroll to position [1202, 0]
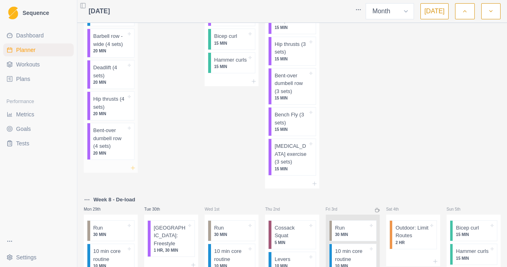
click at [134, 167] on icon at bounding box center [133, 168] width 6 height 6
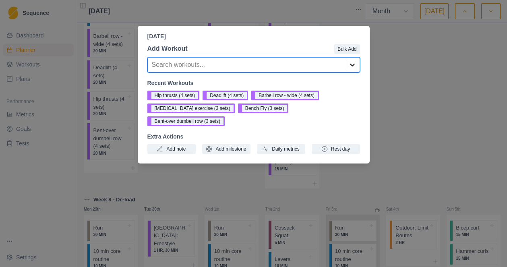
click at [353, 65] on icon at bounding box center [352, 65] width 5 height 3
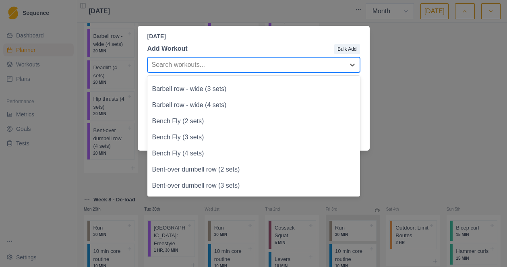
scroll to position [784, 0]
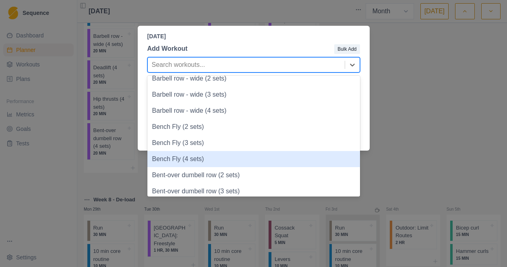
click at [186, 159] on div "Bench Fly (4 sets)" at bounding box center [253, 159] width 213 height 16
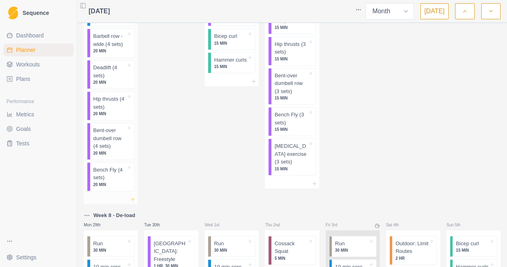
click at [134, 198] on icon at bounding box center [133, 199] width 6 height 6
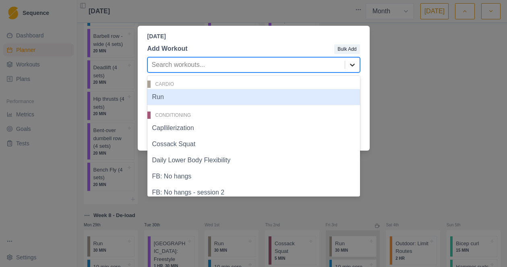
click at [356, 68] on div at bounding box center [352, 65] width 14 height 14
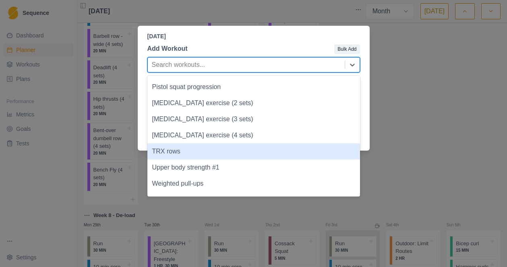
scroll to position [1210, 0]
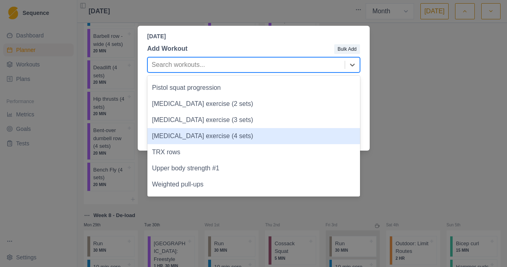
click at [223, 136] on div "[MEDICAL_DATA] exercise (4 sets)" at bounding box center [253, 136] width 213 height 16
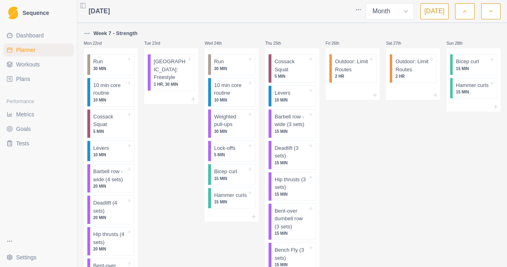
scroll to position [1064, 0]
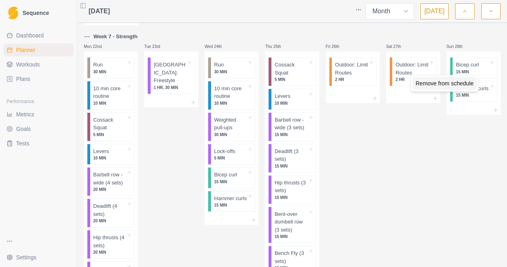
click at [421, 81] on div "Remove from schedule" at bounding box center [444, 83] width 64 height 13
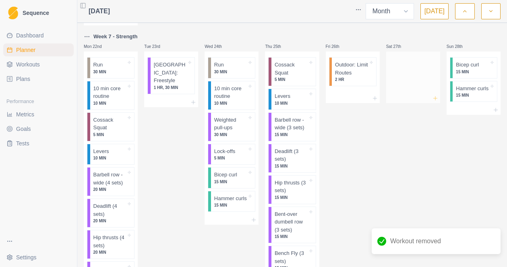
click at [436, 99] on icon at bounding box center [435, 98] width 6 height 6
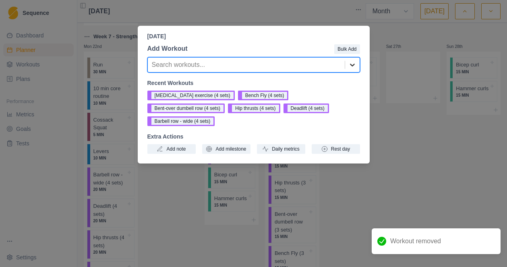
click at [350, 67] on icon at bounding box center [352, 65] width 8 height 8
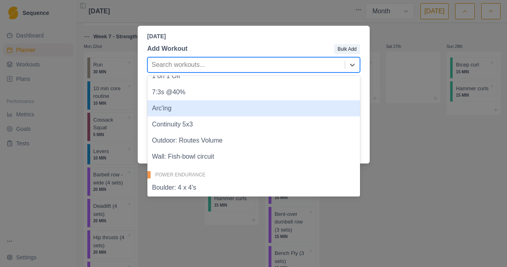
scroll to position [404, 0]
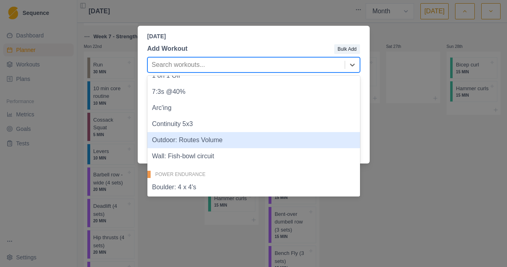
click at [200, 143] on div "Outdoor: Routes Volume" at bounding box center [253, 140] width 213 height 16
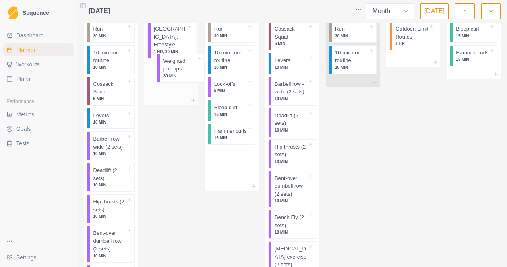
scroll to position [1452, 0]
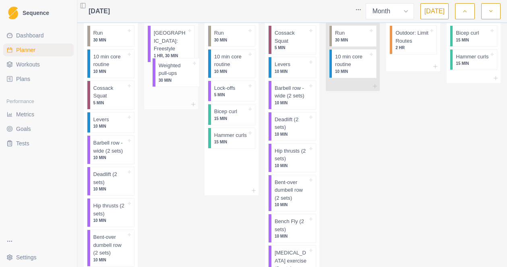
drag, startPoint x: 222, startPoint y: 95, endPoint x: 163, endPoint y: 77, distance: 61.8
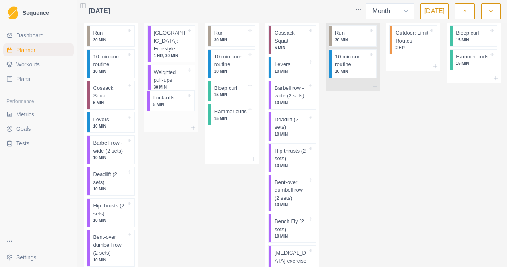
drag, startPoint x: 237, startPoint y: 95, endPoint x: 172, endPoint y: 105, distance: 65.6
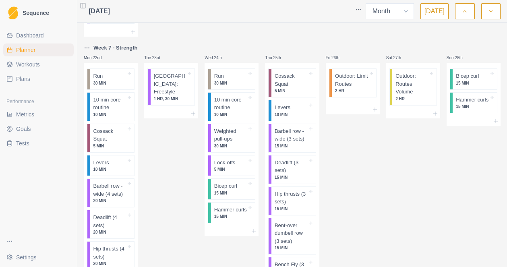
scroll to position [1053, 0]
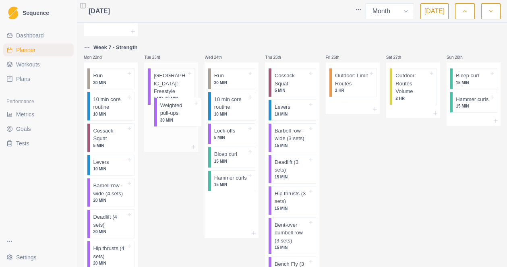
drag, startPoint x: 221, startPoint y: 140, endPoint x: 163, endPoint y: 115, distance: 63.3
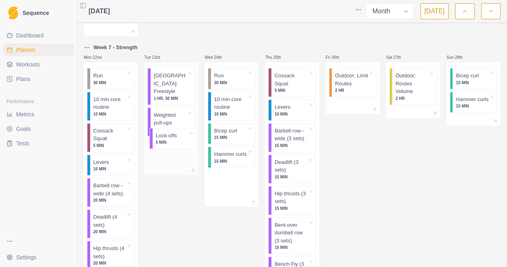
drag, startPoint x: 227, startPoint y: 137, endPoint x: 166, endPoint y: 142, distance: 61.0
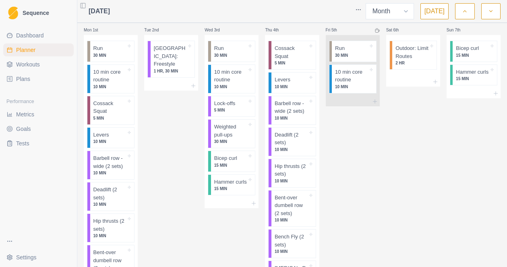
scroll to position [9, 0]
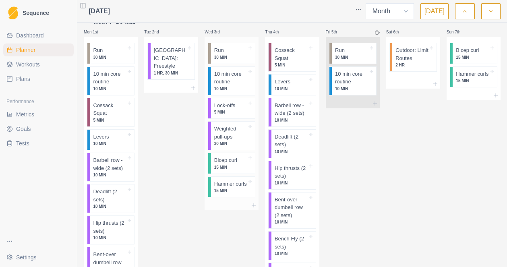
click at [233, 118] on div "Lock-offs 5 MIN" at bounding box center [233, 108] width 44 height 21
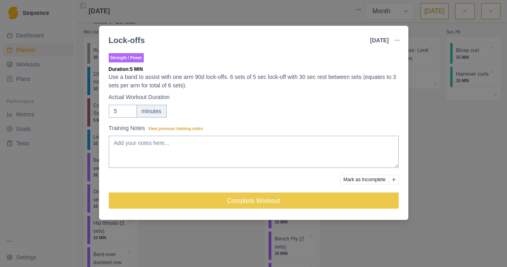
click at [233, 134] on div "Lock-offs [DATE] Link To Goal View Workout Metrics Edit Original Workout Resche…" at bounding box center [253, 133] width 507 height 267
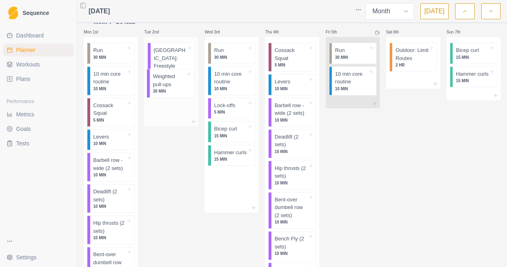
drag, startPoint x: 240, startPoint y: 137, endPoint x: 176, endPoint y: 85, distance: 83.2
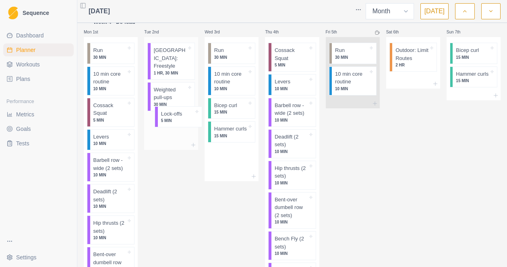
drag, startPoint x: 232, startPoint y: 106, endPoint x: 171, endPoint y: 115, distance: 62.2
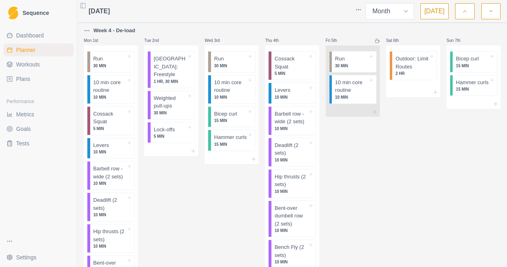
scroll to position [0, 0]
click at [465, 12] on icon "button" at bounding box center [465, 11] width 6 height 8
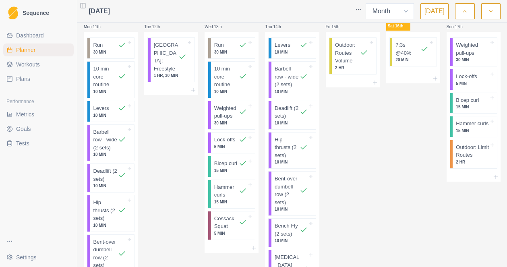
scroll to position [277, 0]
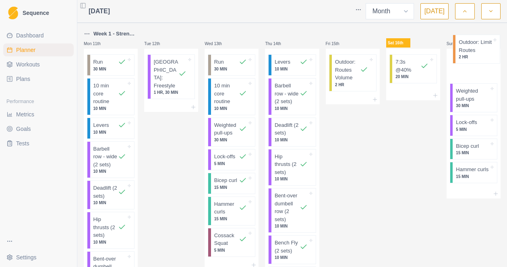
drag, startPoint x: 473, startPoint y: 163, endPoint x: 475, endPoint y: 48, distance: 114.4
click at [475, 48] on div "Sun 17th Weighted pull-ups 30 MIN Lock-offs 5 MIN Bicep curl 15 MIN Hammer curl…" at bounding box center [473, 208] width 54 height 358
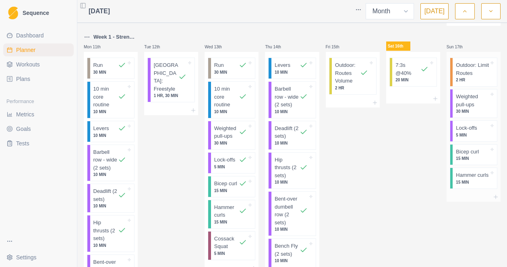
click at [475, 52] on div "Outdoor: Limit Routes 2 HR Weighted pull-ups 30 MIN Lock-offs 5 MIN Bicep curl …" at bounding box center [473, 122] width 54 height 140
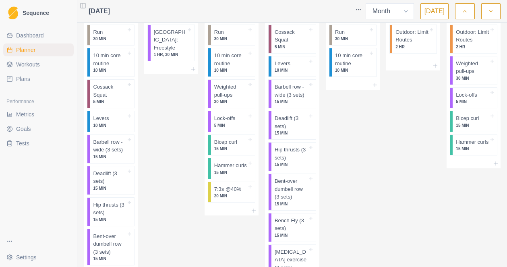
scroll to position [651, 0]
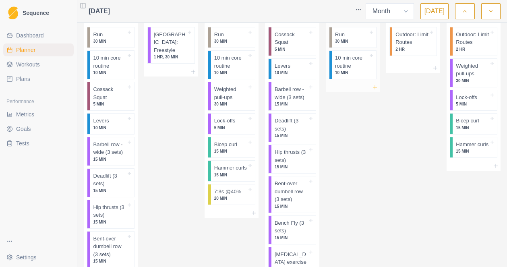
click at [376, 87] on line at bounding box center [375, 87] width 4 height 0
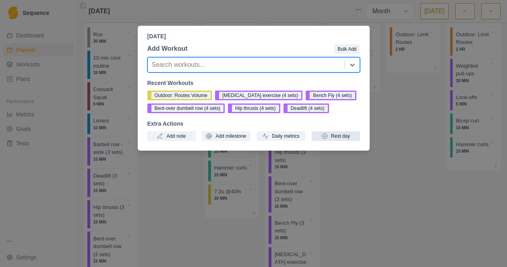
click at [344, 136] on button "Rest day" at bounding box center [336, 136] width 48 height 10
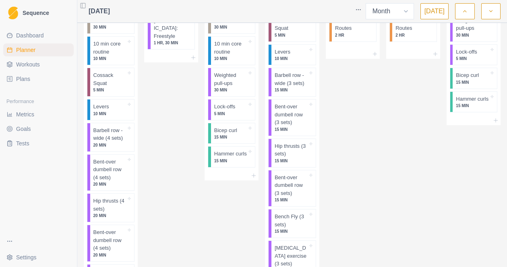
scroll to position [1033, 0]
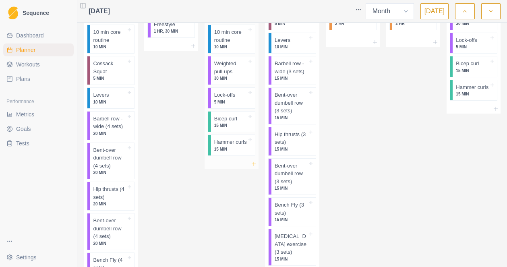
click at [254, 167] on icon at bounding box center [253, 164] width 6 height 6
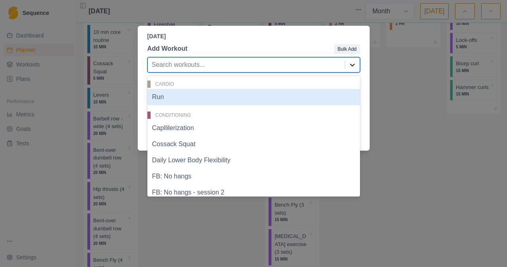
click at [350, 68] on icon at bounding box center [352, 65] width 8 height 8
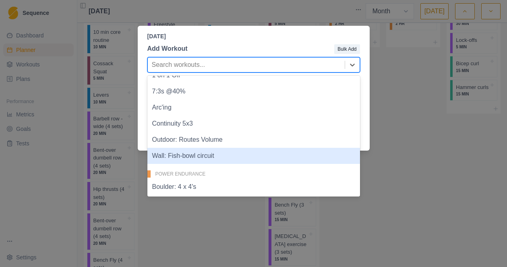
scroll to position [351, 0]
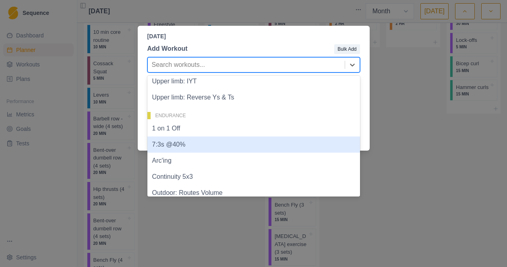
click at [190, 148] on div "7:3s @40%" at bounding box center [253, 144] width 213 height 16
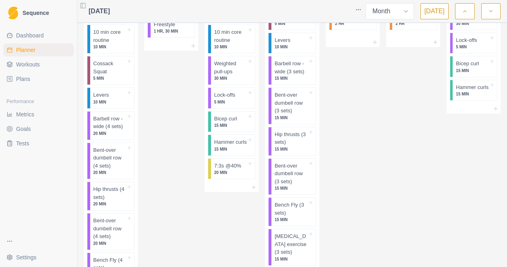
scroll to position [1130, 0]
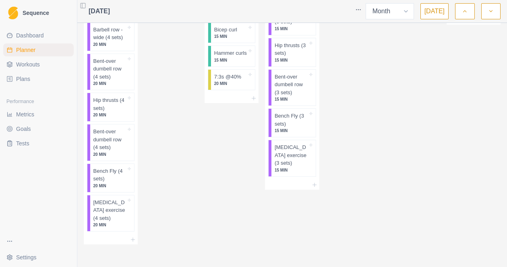
click at [489, 14] on icon "button" at bounding box center [491, 11] width 6 height 8
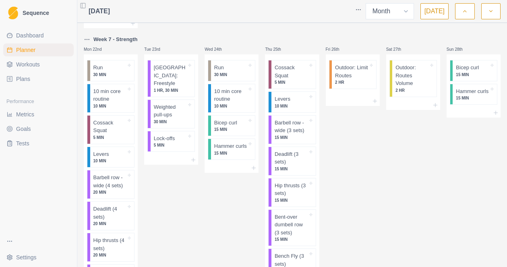
scroll to position [1066, 0]
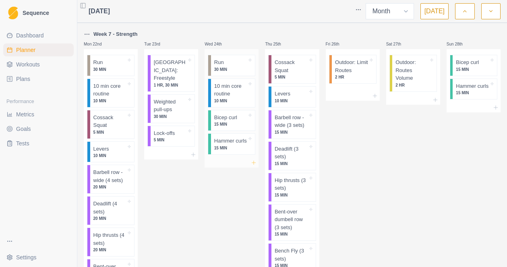
click at [255, 166] on icon at bounding box center [253, 162] width 6 height 6
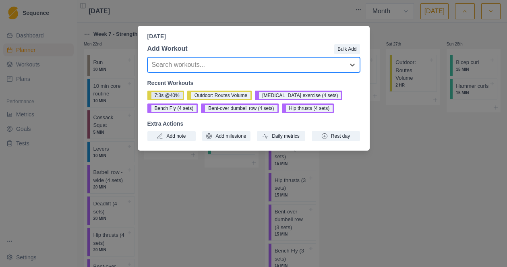
click at [167, 96] on button "7:3s @40%" at bounding box center [165, 96] width 37 height 10
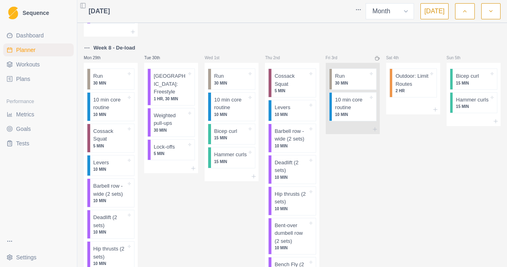
scroll to position [1409, 0]
click at [254, 179] on icon at bounding box center [253, 176] width 6 height 6
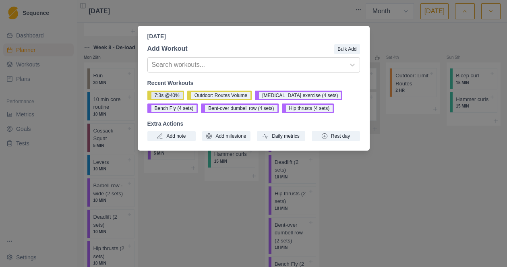
click at [163, 95] on button "7:3s @40%" at bounding box center [165, 96] width 37 height 10
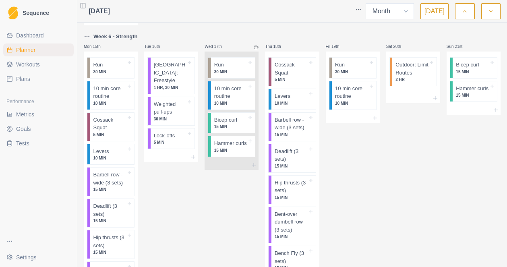
scroll to position [709, 0]
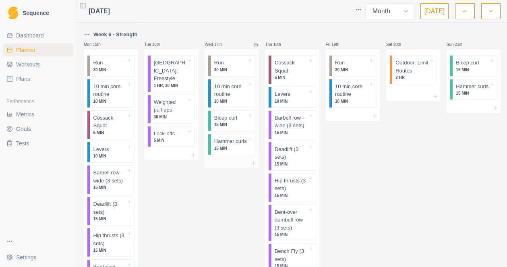
click at [252, 168] on div at bounding box center [232, 163] width 54 height 10
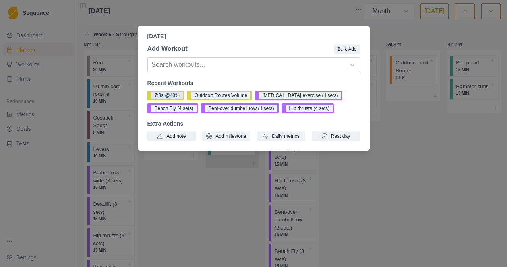
click at [158, 97] on button "7:3s @40%" at bounding box center [165, 96] width 37 height 10
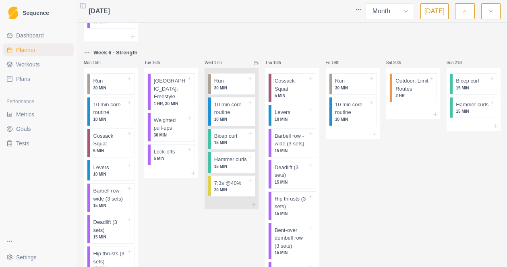
scroll to position [689, 0]
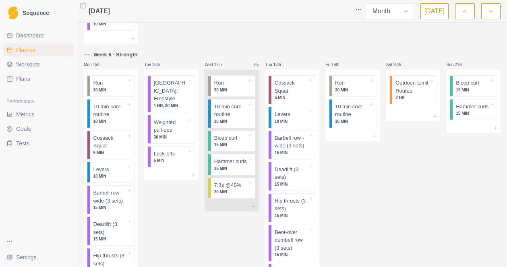
click at [256, 66] on icon at bounding box center [256, 65] width 5 height 5
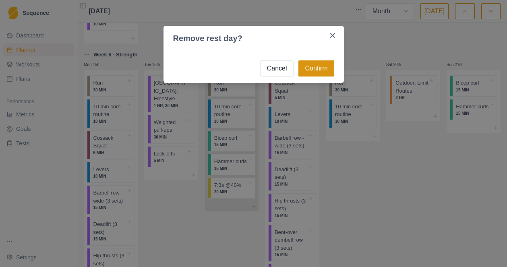
click at [319, 71] on button "Confirm" at bounding box center [315, 68] width 35 height 16
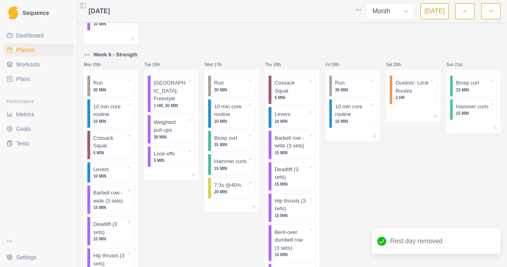
click at [375, 137] on line at bounding box center [375, 136] width 0 height 4
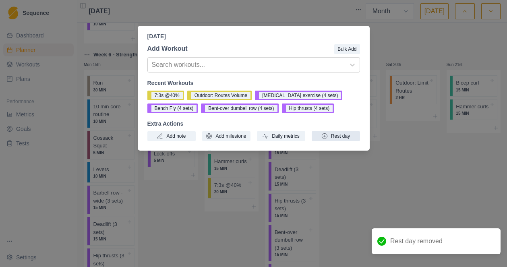
click at [329, 136] on button "Rest day" at bounding box center [336, 136] width 48 height 10
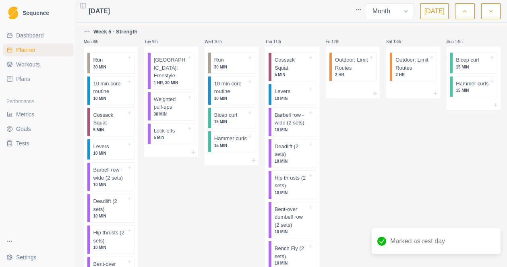
scroll to position [355, 0]
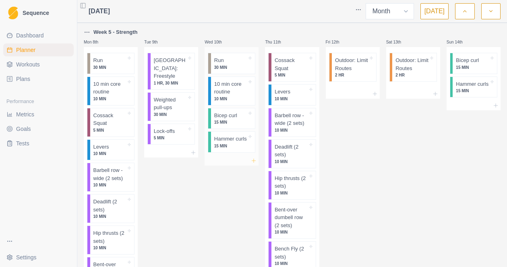
click at [254, 164] on icon at bounding box center [253, 160] width 6 height 6
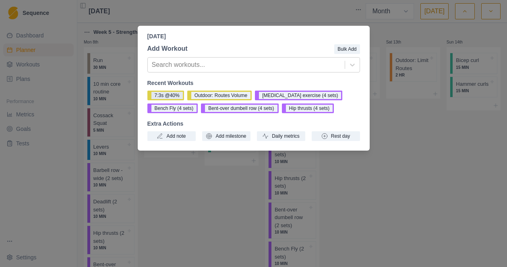
click at [170, 98] on button "7:3s @40%" at bounding box center [165, 96] width 37 height 10
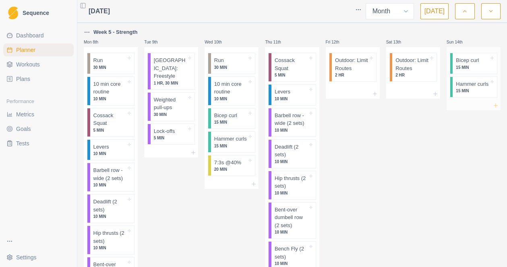
click at [496, 109] on icon at bounding box center [495, 105] width 6 height 6
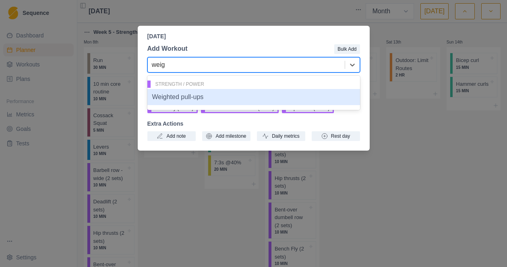
type input "weigh"
click at [193, 98] on div "Weighted pull-ups" at bounding box center [253, 97] width 213 height 16
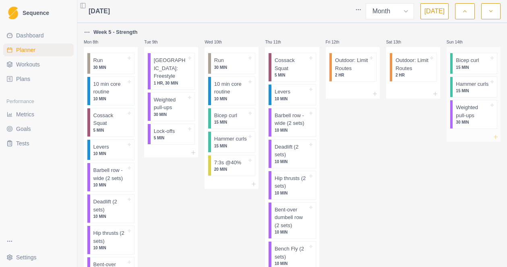
click at [496, 140] on icon at bounding box center [495, 137] width 6 height 6
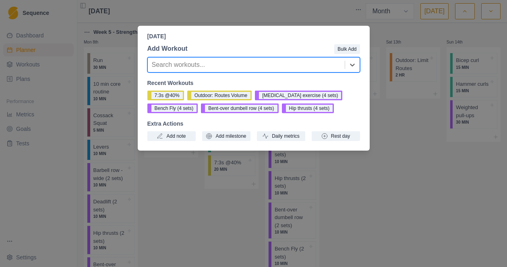
click at [225, 65] on div at bounding box center [246, 64] width 189 height 11
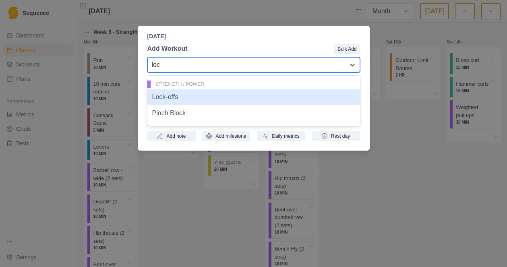
type input "lock"
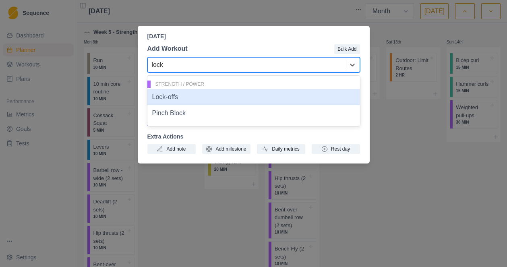
click at [155, 100] on div "Lock-offs" at bounding box center [253, 97] width 213 height 16
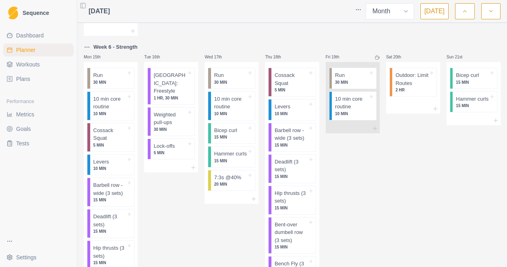
scroll to position [694, 0]
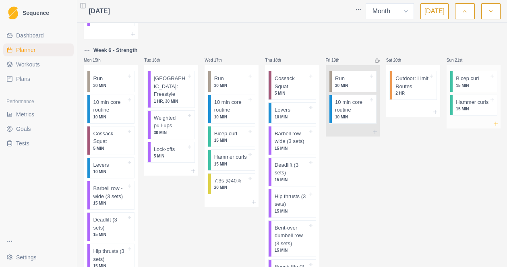
click at [496, 125] on line at bounding box center [496, 124] width 0 height 4
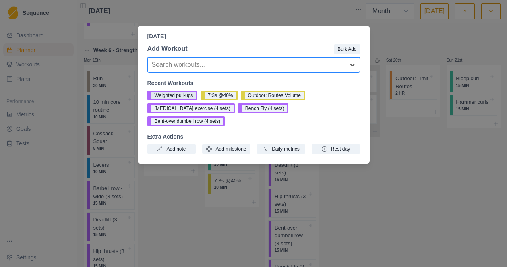
click at [185, 94] on button "Weighted pull-ups" at bounding box center [172, 96] width 50 height 10
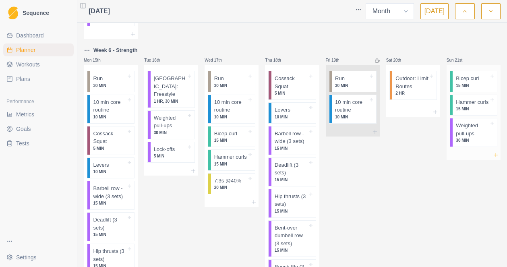
click at [497, 158] on icon at bounding box center [495, 155] width 6 height 6
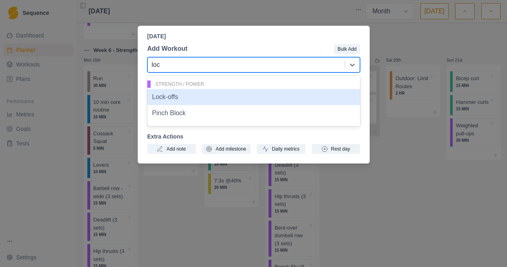
type input "lock"
click at [159, 99] on div "Lock-offs" at bounding box center [253, 97] width 213 height 16
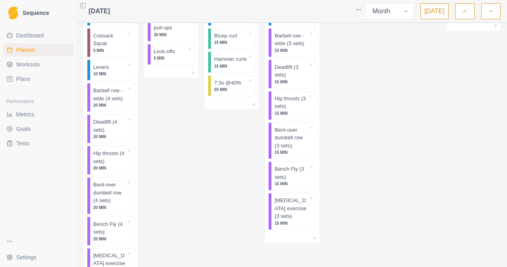
scroll to position [1040, 0]
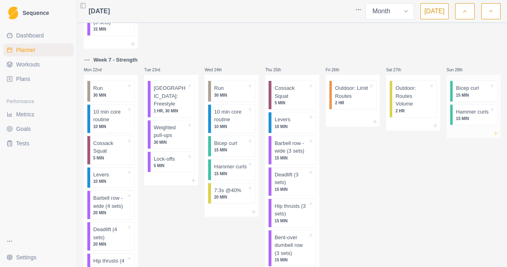
click at [496, 135] on line at bounding box center [496, 133] width 0 height 4
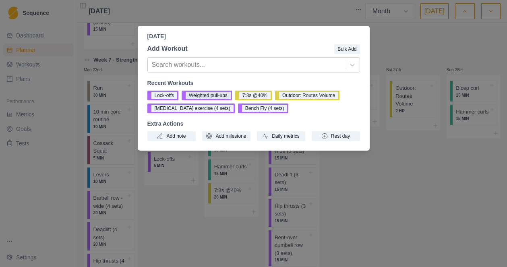
click at [208, 94] on button "Weighted pull-ups" at bounding box center [207, 96] width 50 height 10
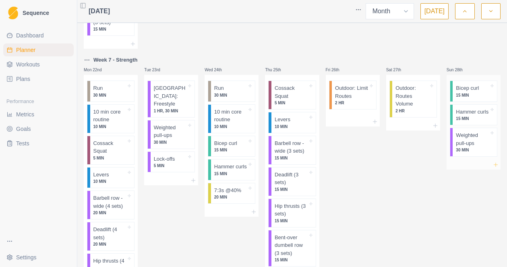
click at [496, 168] on icon at bounding box center [495, 164] width 6 height 6
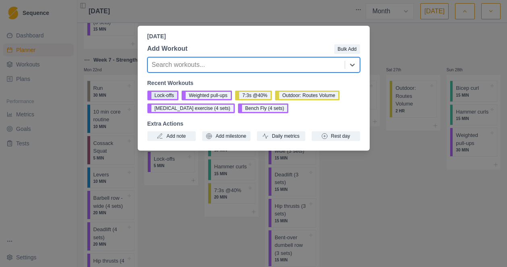
click at [163, 96] on button "Lock-offs" at bounding box center [162, 96] width 31 height 10
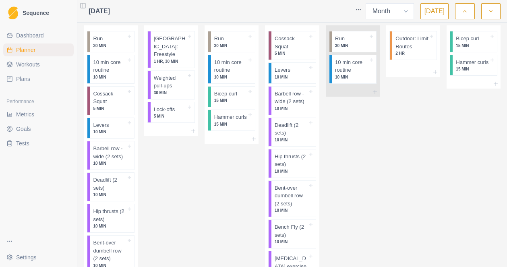
scroll to position [0, 0]
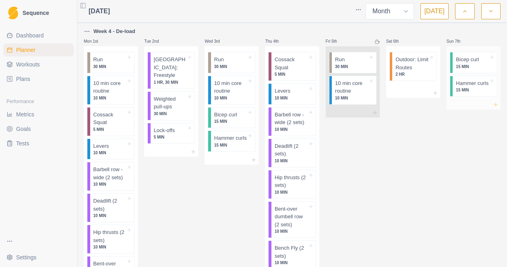
click at [496, 108] on icon at bounding box center [495, 104] width 6 height 6
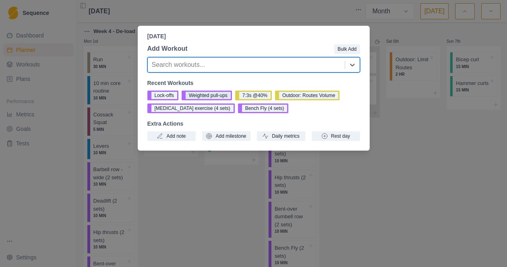
click at [205, 95] on button "Weighted pull-ups" at bounding box center [207, 96] width 50 height 10
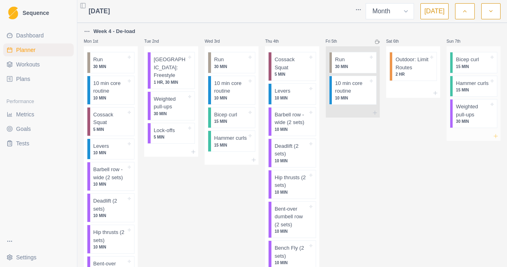
click at [496, 139] on icon at bounding box center [495, 136] width 6 height 6
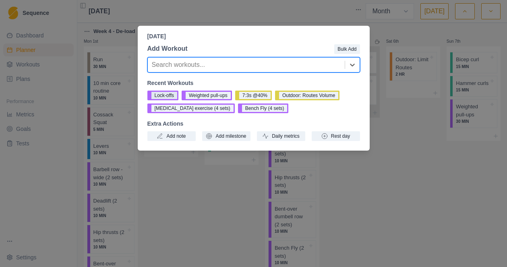
click at [171, 97] on button "Lock-offs" at bounding box center [162, 96] width 31 height 10
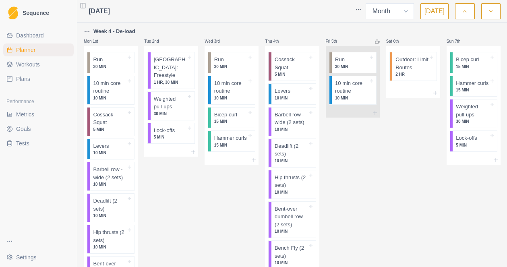
click at [466, 12] on icon "button" at bounding box center [465, 11] width 6 height 8
